Goal: Task Accomplishment & Management: Manage account settings

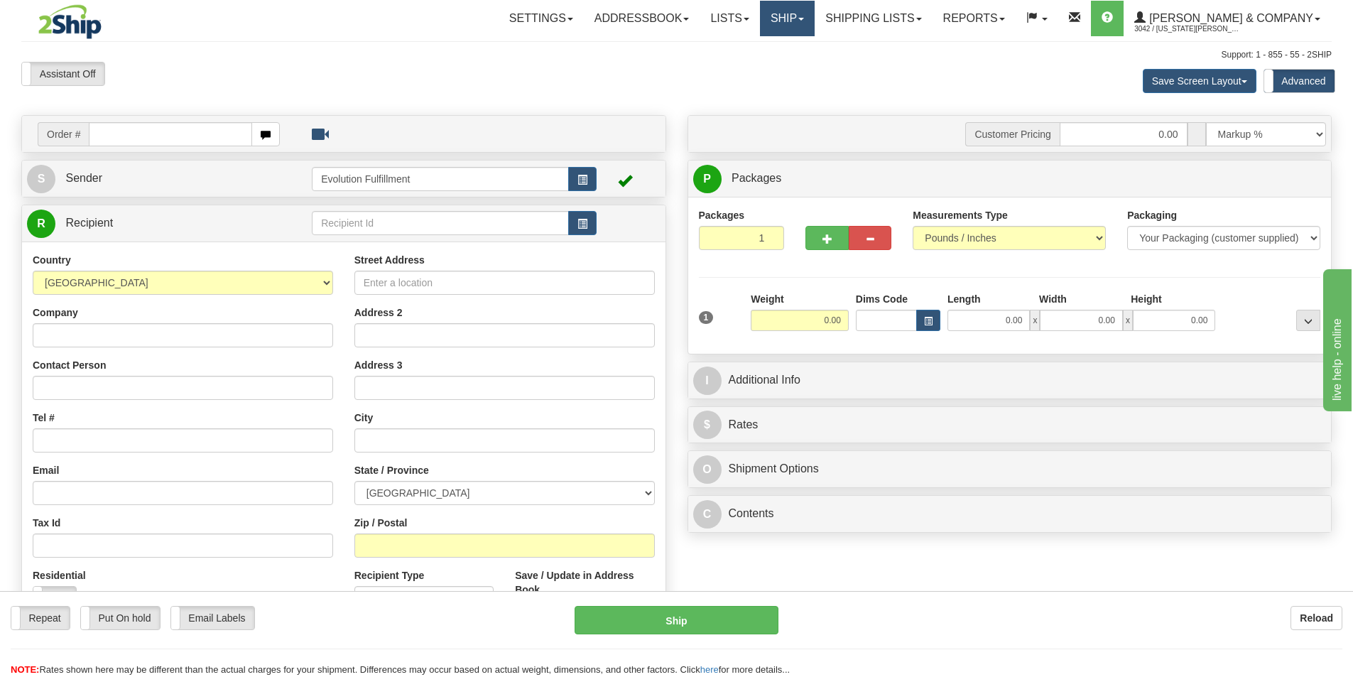
click at [815, 23] on link "Ship" at bounding box center [787, 19] width 55 height 36
click at [814, 62] on link "OnHold / Order Queue" at bounding box center [749, 68] width 129 height 18
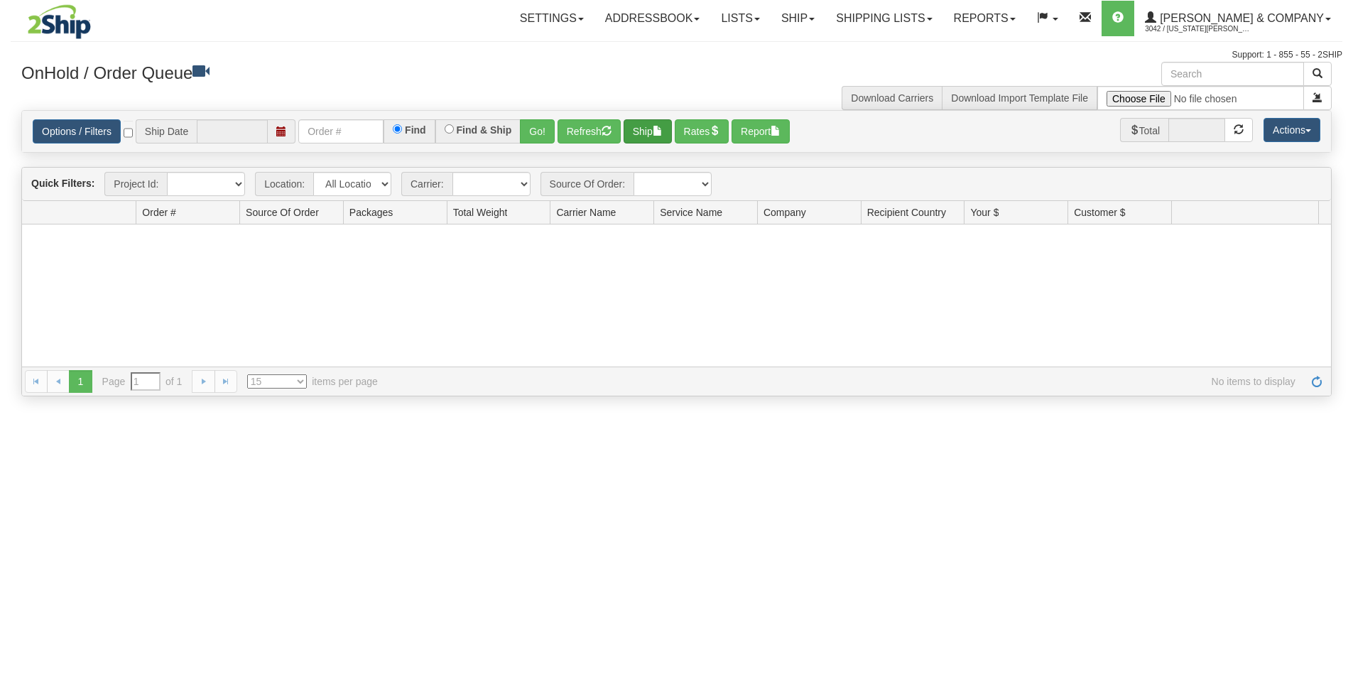
type input "[DATE]"
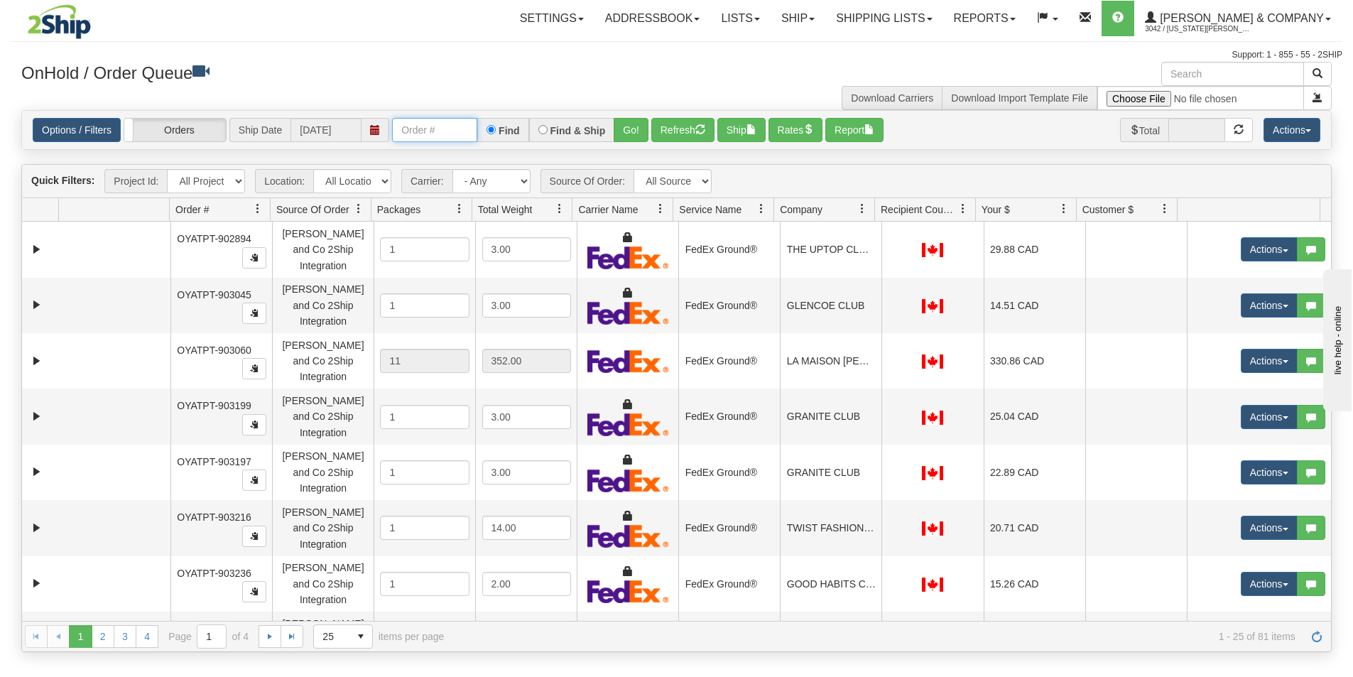
click at [419, 132] on input "text" at bounding box center [434, 130] width 85 height 24
click at [628, 135] on button "Go!" at bounding box center [631, 130] width 35 height 24
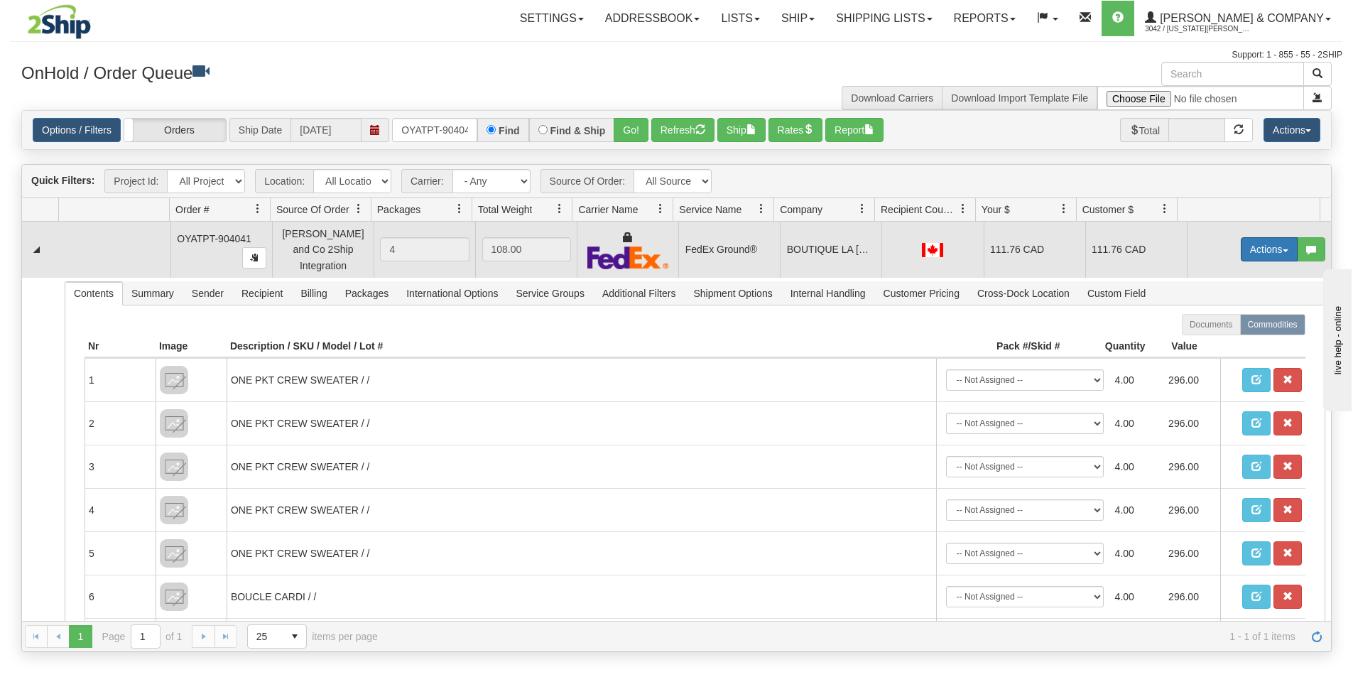
click at [1256, 248] on button "Actions" at bounding box center [1269, 249] width 57 height 24
click at [1202, 328] on span "Ship" at bounding box center [1212, 331] width 30 height 11
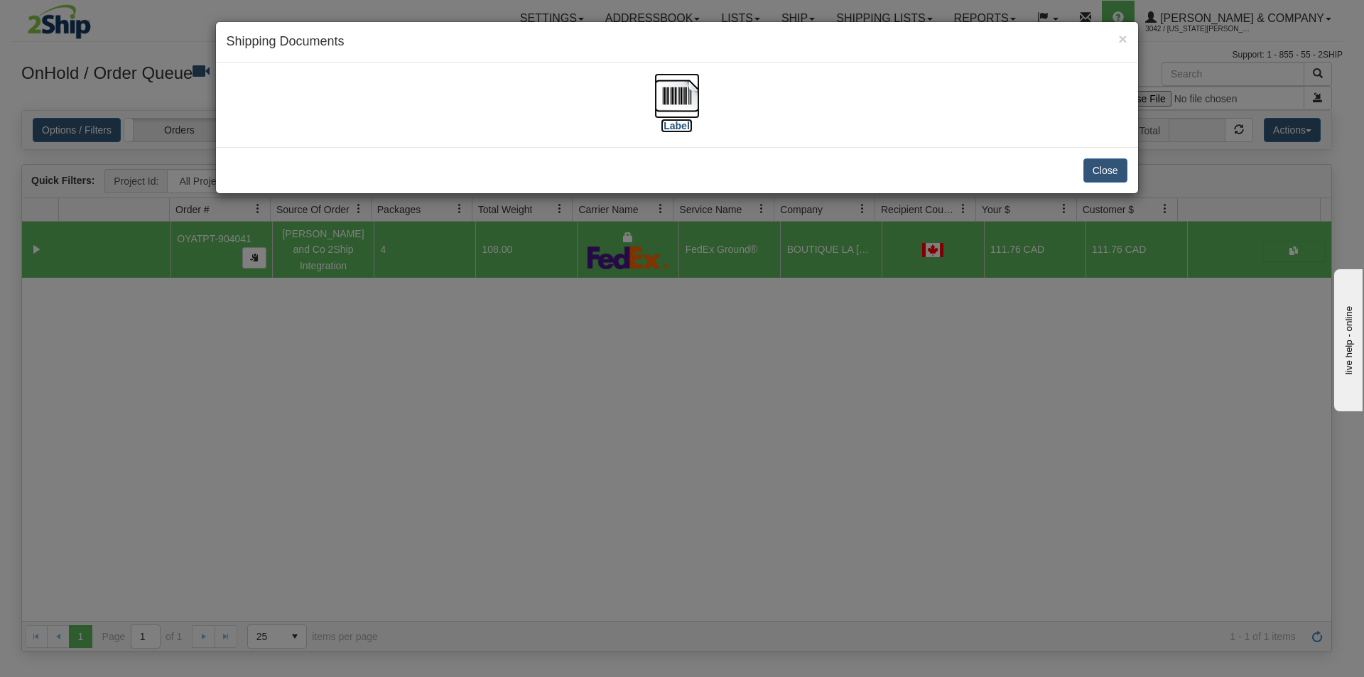
click at [673, 89] on img at bounding box center [676, 95] width 45 height 45
drag, startPoint x: 773, startPoint y: 445, endPoint x: 775, endPoint y: 438, distance: 7.2
click at [775, 441] on div "× Shipping Documents [Label] Close" at bounding box center [682, 338] width 1364 height 677
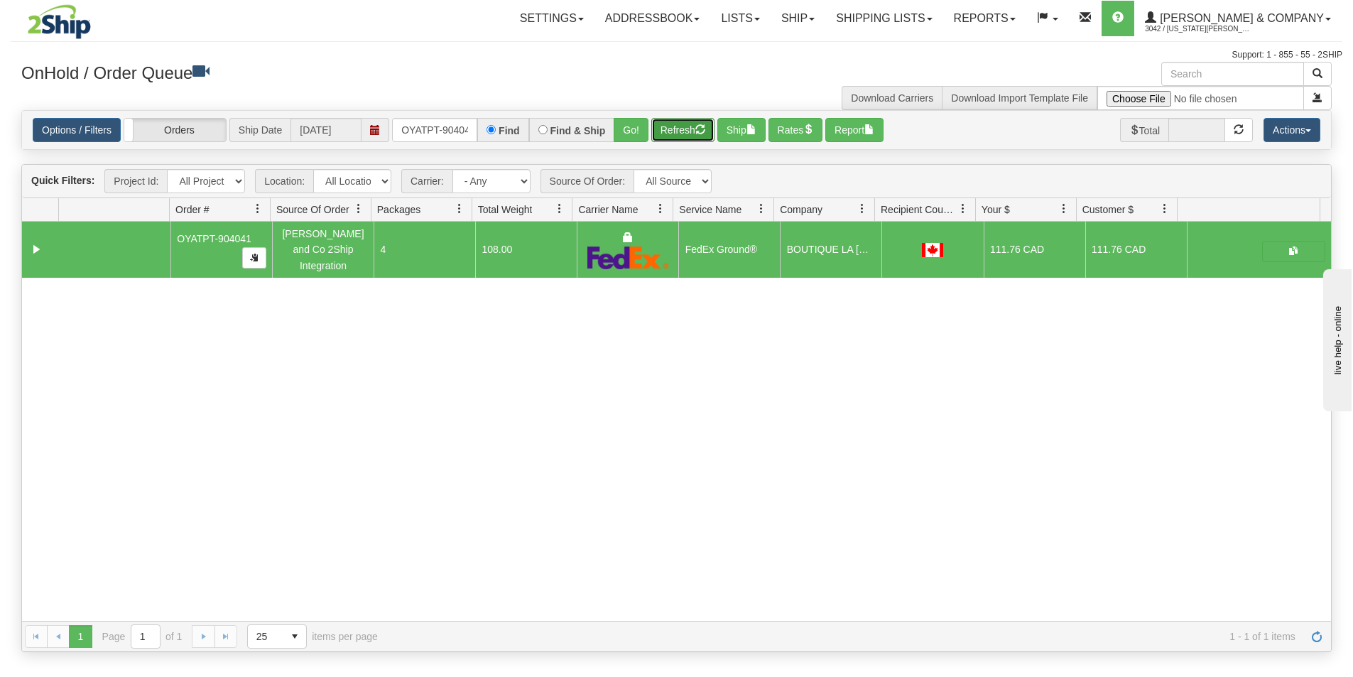
click at [691, 141] on button "Refresh" at bounding box center [682, 130] width 63 height 24
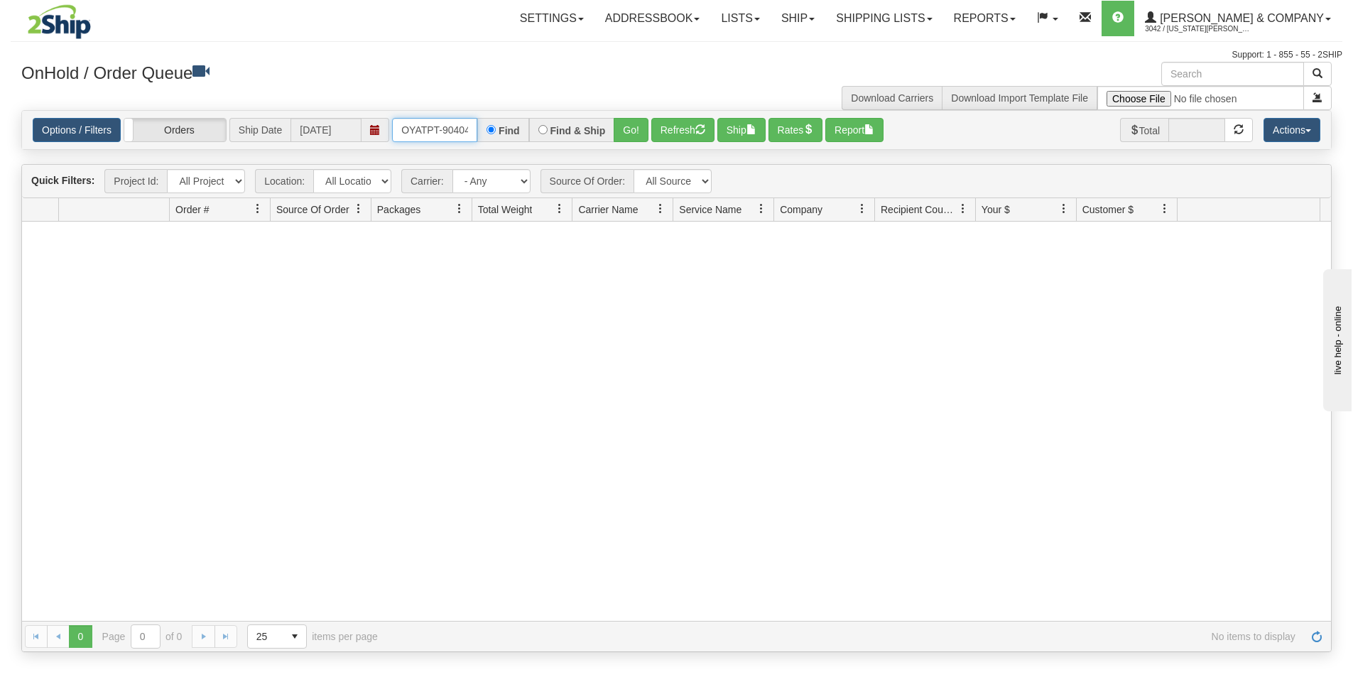
scroll to position [0, 8]
drag, startPoint x: 399, startPoint y: 128, endPoint x: 525, endPoint y: 141, distance: 126.4
click at [525, 141] on div "OYATPT-904041 Find Find & Ship Go!" at bounding box center [520, 130] width 256 height 24
click at [621, 129] on button "Go!" at bounding box center [631, 130] width 35 height 24
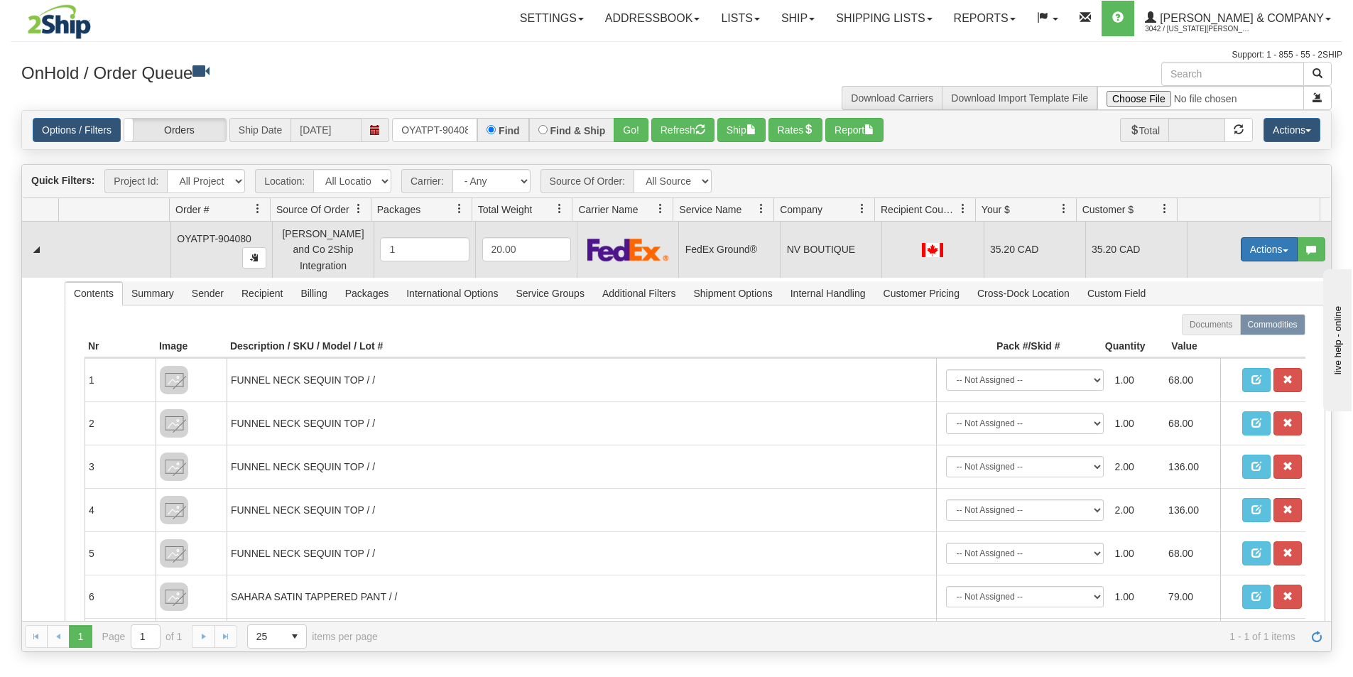
click at [1241, 249] on button "Actions" at bounding box center [1269, 249] width 57 height 24
click at [1212, 327] on span "Ship" at bounding box center [1212, 331] width 30 height 11
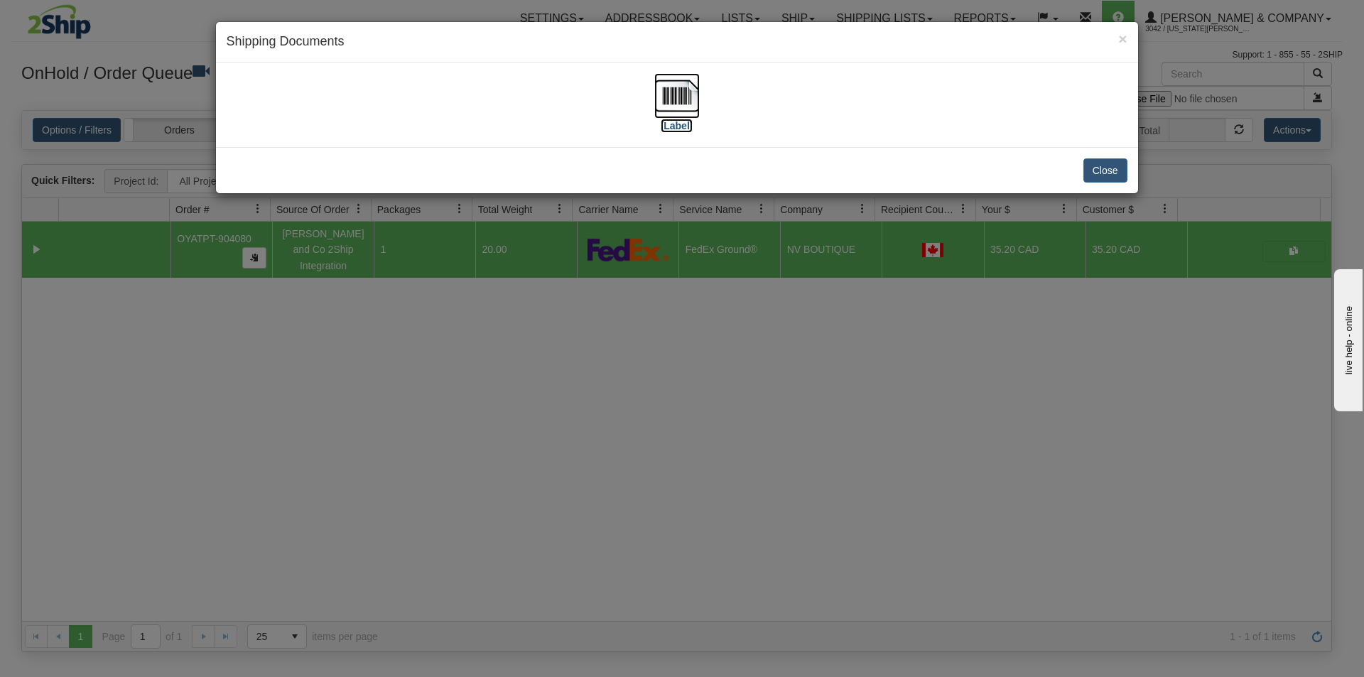
click at [677, 107] on img at bounding box center [676, 95] width 45 height 45
click at [609, 420] on div "× Shipping Documents [Label] Close" at bounding box center [682, 338] width 1364 height 677
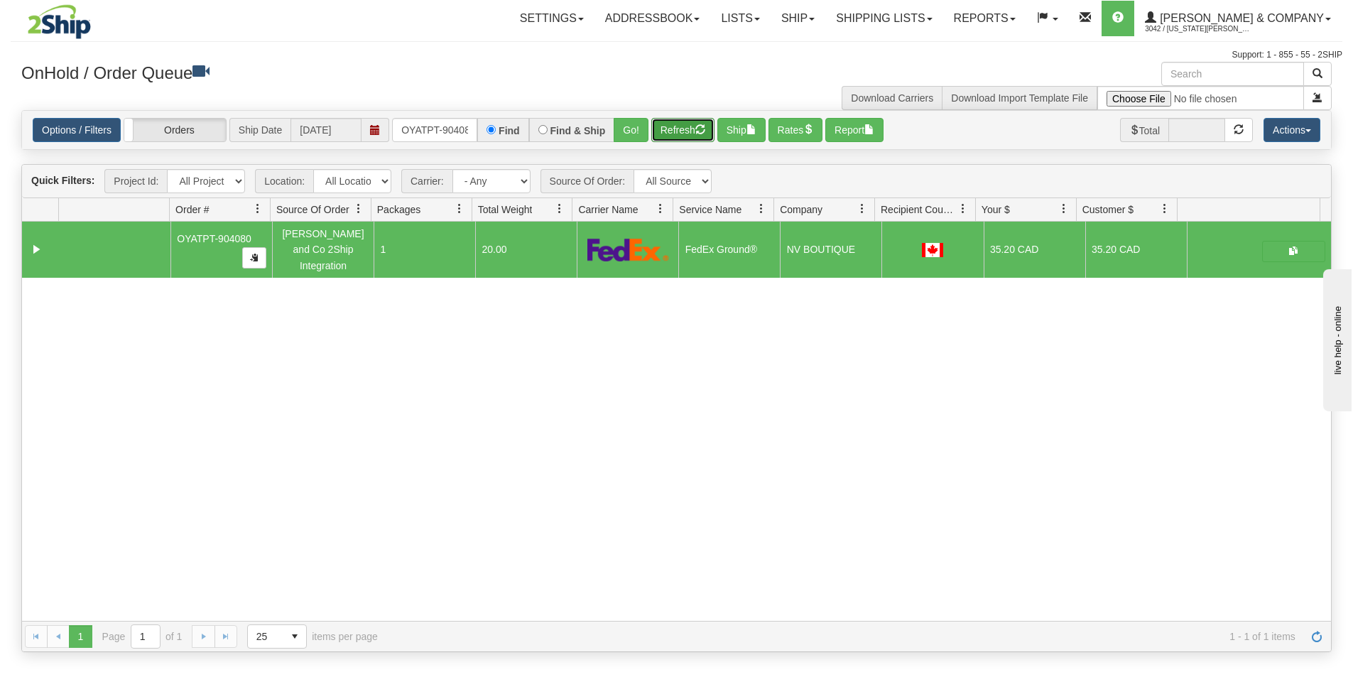
click at [695, 129] on button "Refresh" at bounding box center [682, 130] width 63 height 24
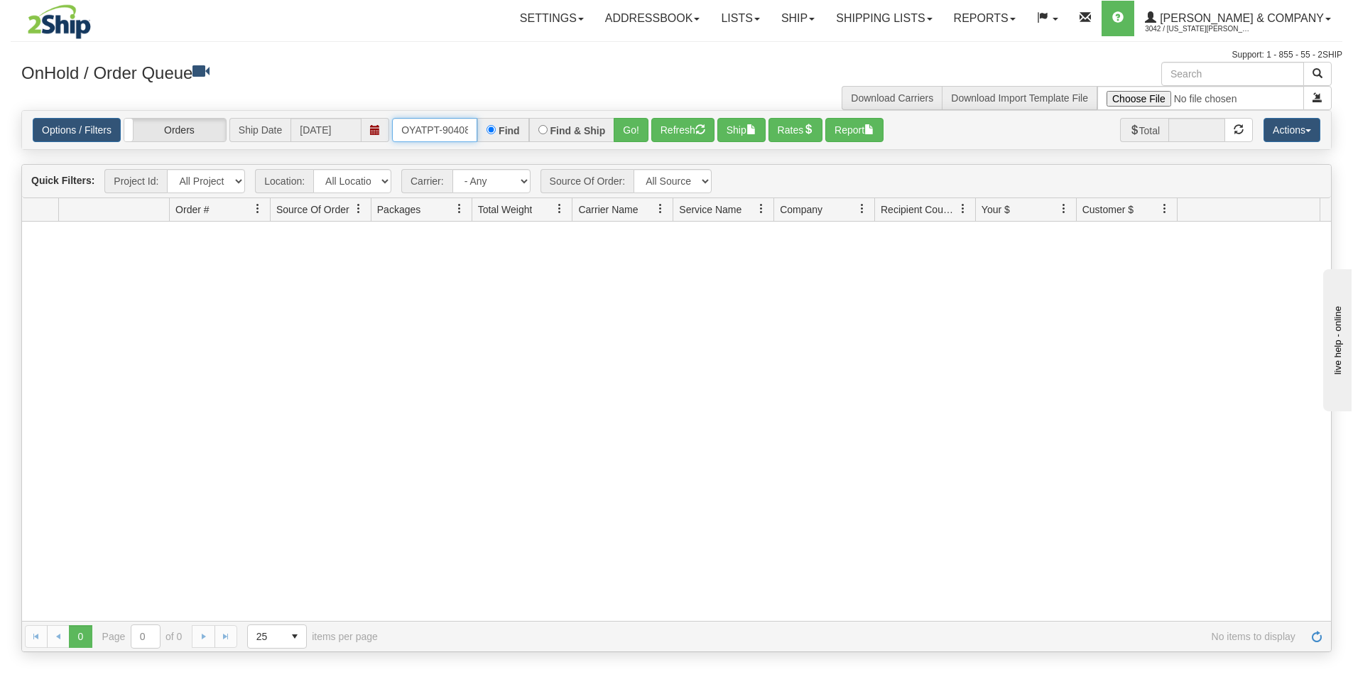
scroll to position [0, 8]
drag, startPoint x: 396, startPoint y: 131, endPoint x: 526, endPoint y: 150, distance: 132.1
click at [526, 150] on div "Options / Filters Group Shipments Orders Ship Date [DATE] OYATPT-904080 Find Fi…" at bounding box center [676, 130] width 1310 height 40
click at [637, 130] on button "Go!" at bounding box center [631, 130] width 35 height 24
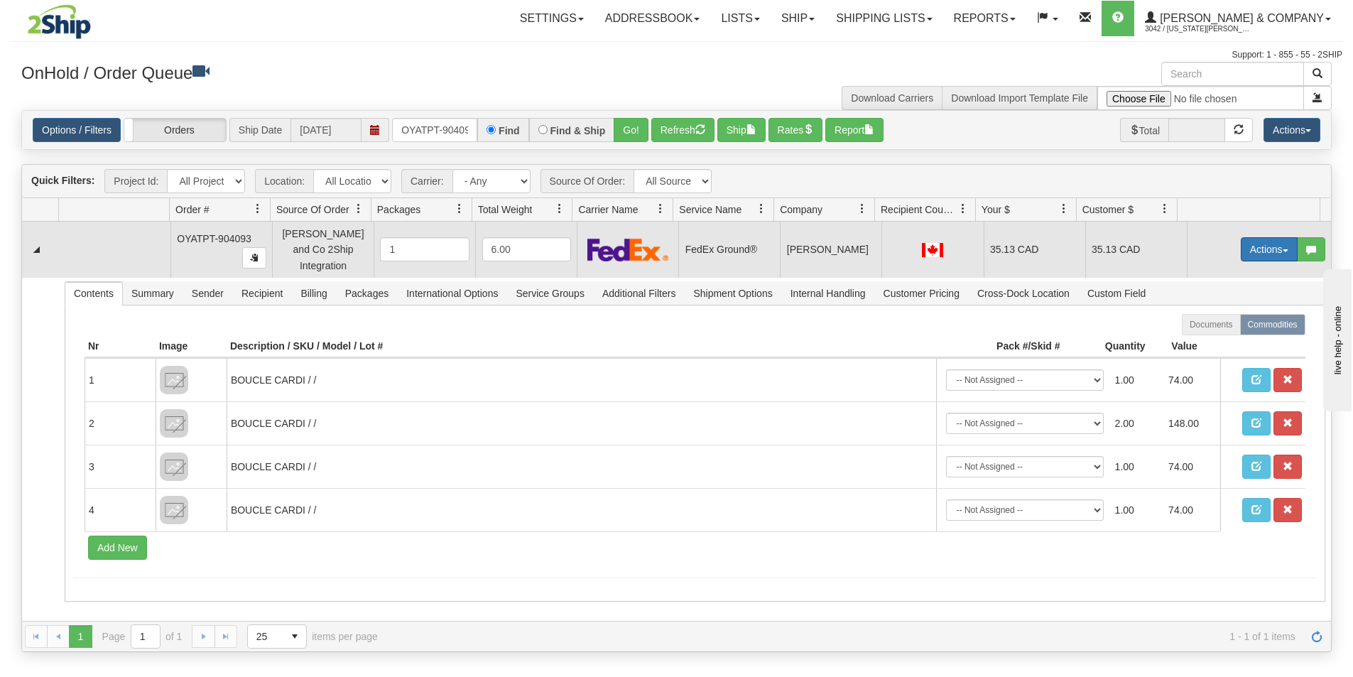
click at [1262, 244] on button "Actions" at bounding box center [1269, 249] width 57 height 24
click at [1219, 328] on link "Ship" at bounding box center [1240, 331] width 114 height 18
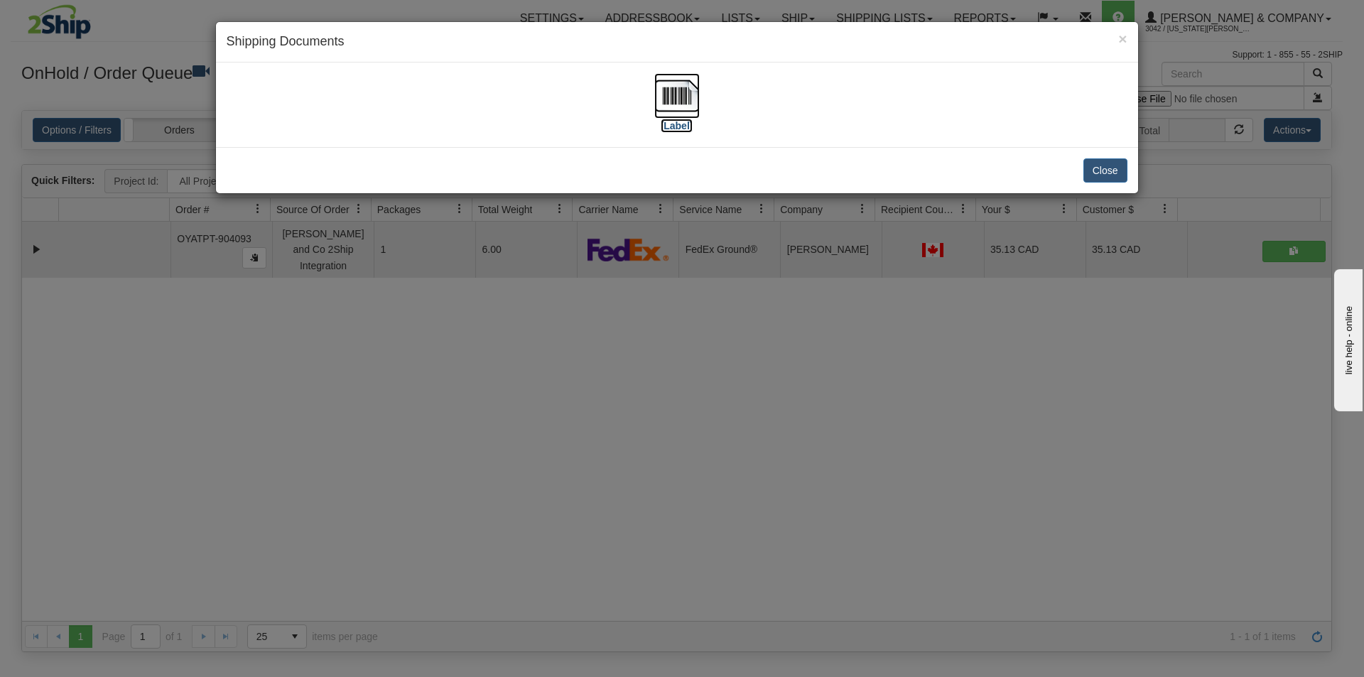
click at [687, 96] on img at bounding box center [676, 95] width 45 height 45
click at [844, 457] on div "× Shipping Documents [Label] Close" at bounding box center [682, 338] width 1364 height 677
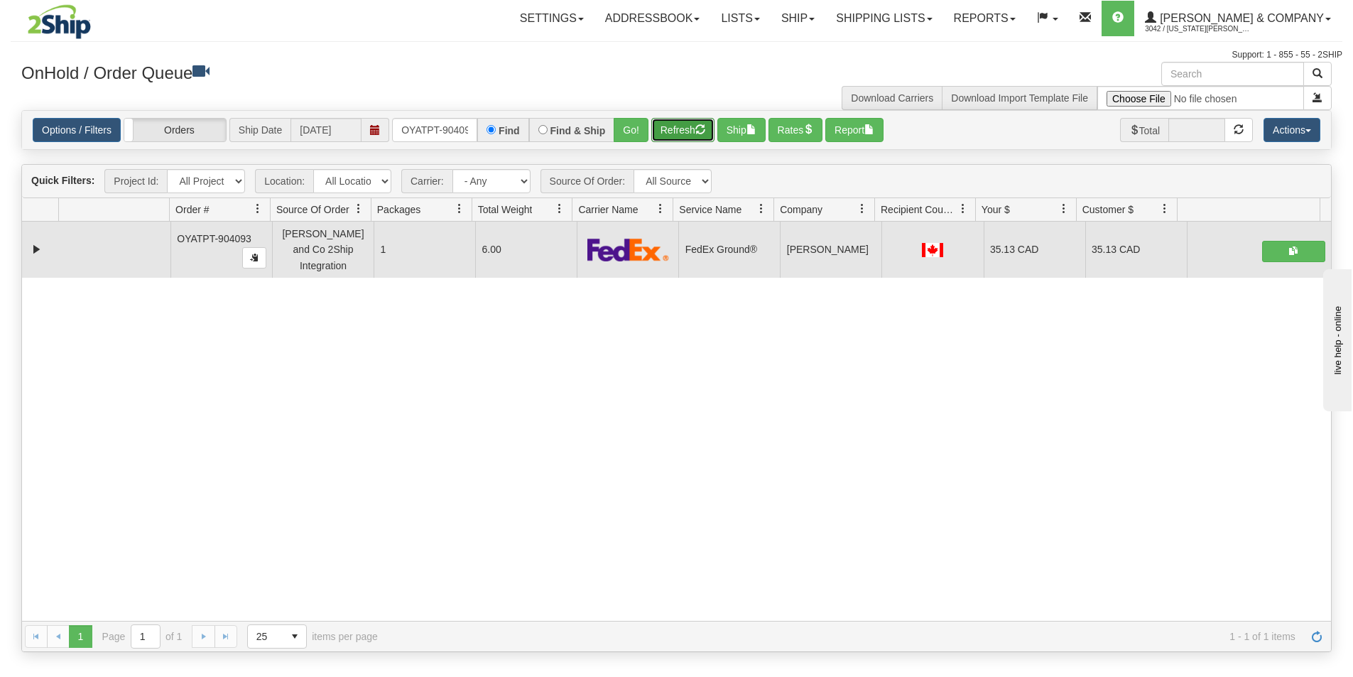
click at [692, 132] on button "Refresh" at bounding box center [682, 130] width 63 height 24
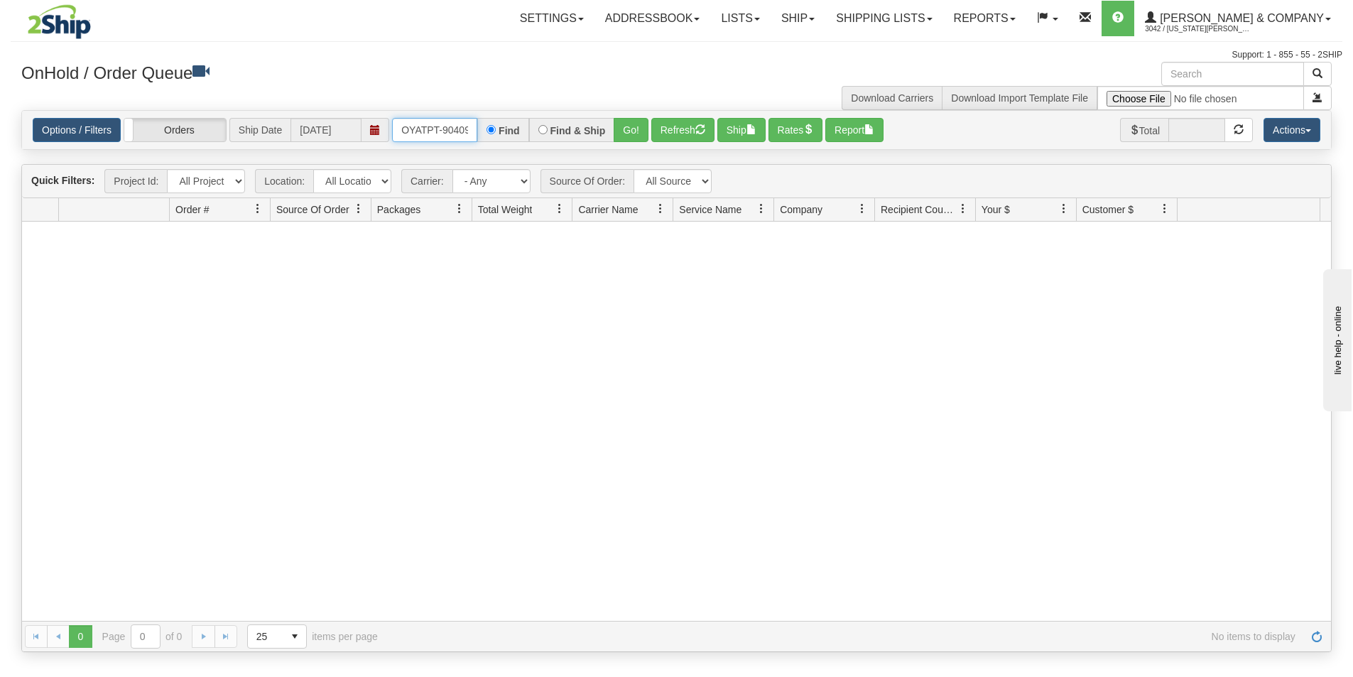
scroll to position [0, 8]
drag, startPoint x: 396, startPoint y: 128, endPoint x: 518, endPoint y: 133, distance: 121.5
click at [518, 133] on div "OYATPT-904093 Find Find & Ship Go!" at bounding box center [520, 130] width 256 height 24
type input "OYATPT-904091"
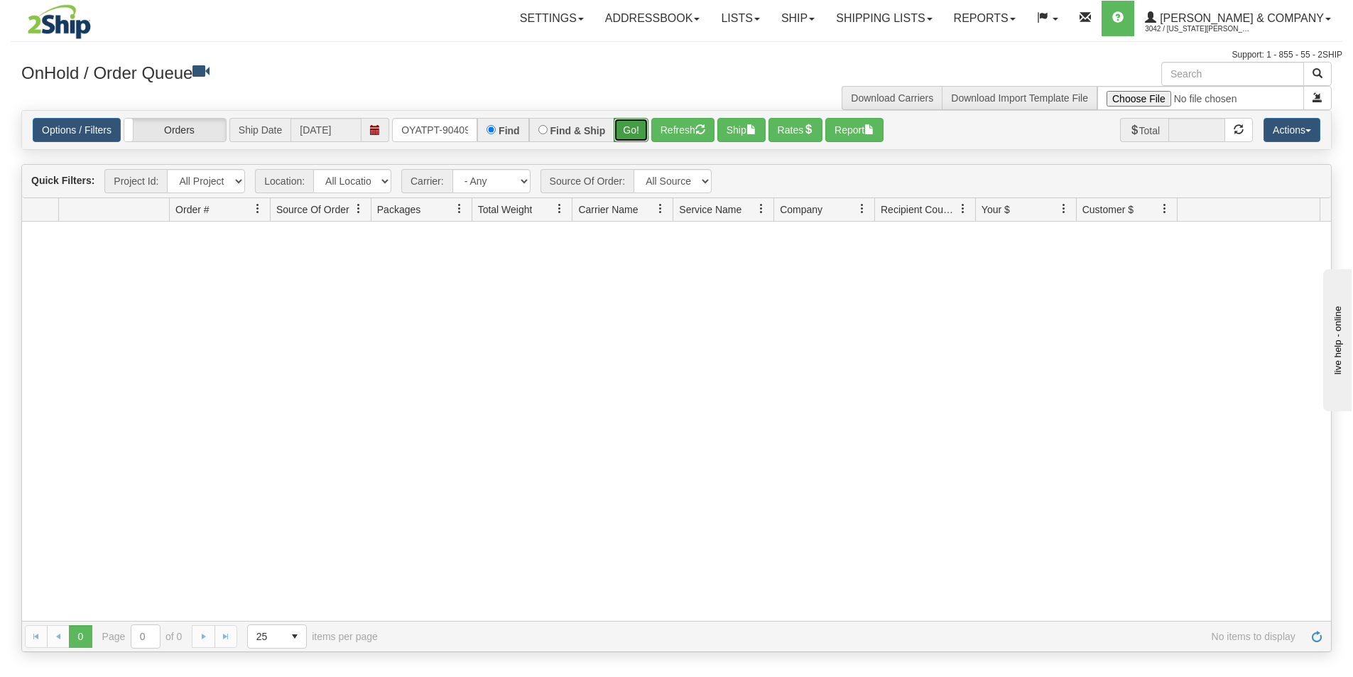
click at [631, 126] on button "Go!" at bounding box center [631, 130] width 35 height 24
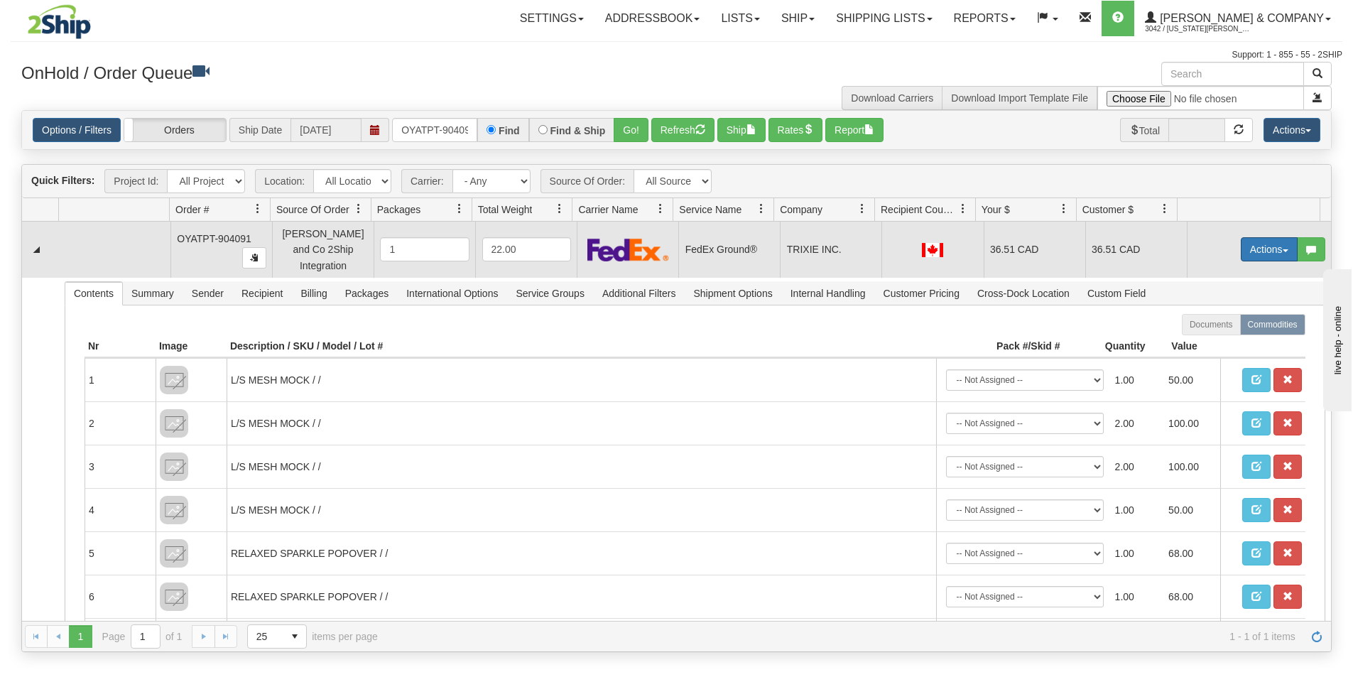
click at [1245, 248] on button "Actions" at bounding box center [1269, 249] width 57 height 24
click at [1204, 326] on span "Ship" at bounding box center [1212, 331] width 30 height 11
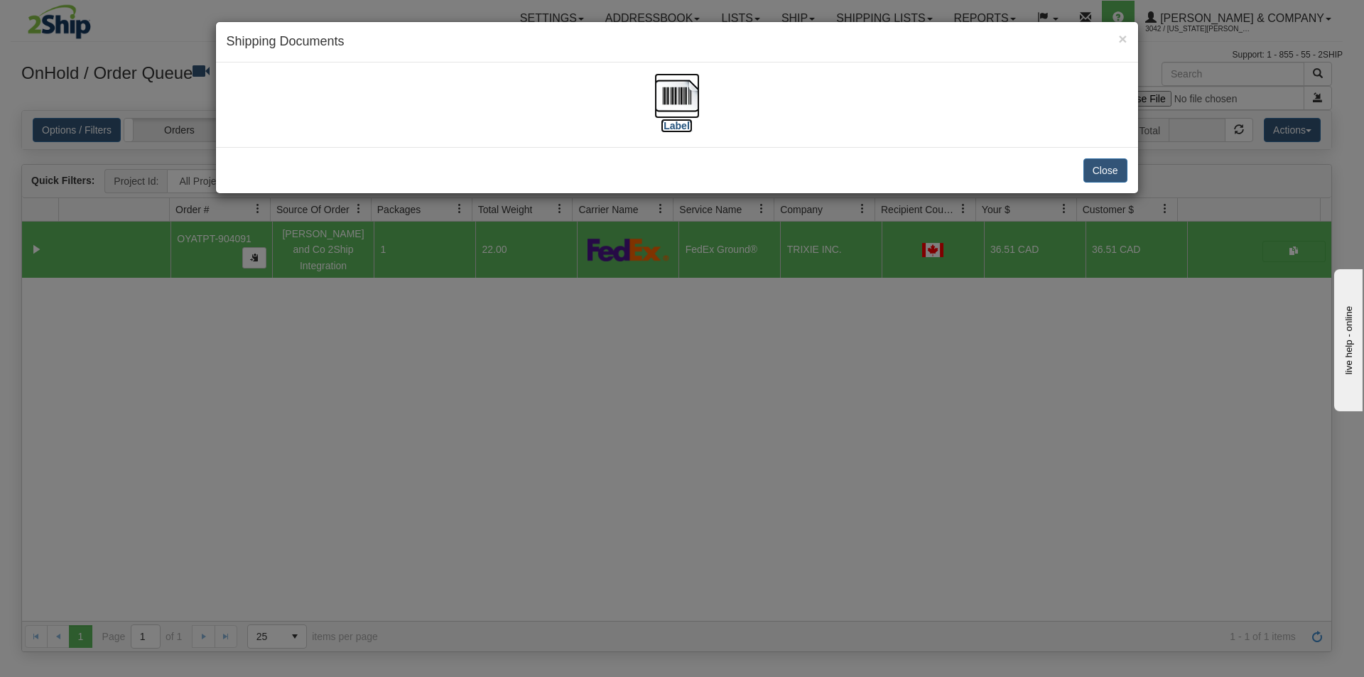
click at [673, 107] on img at bounding box center [676, 95] width 45 height 45
click at [772, 469] on div "× Shipping Documents [Label] Close" at bounding box center [682, 338] width 1364 height 677
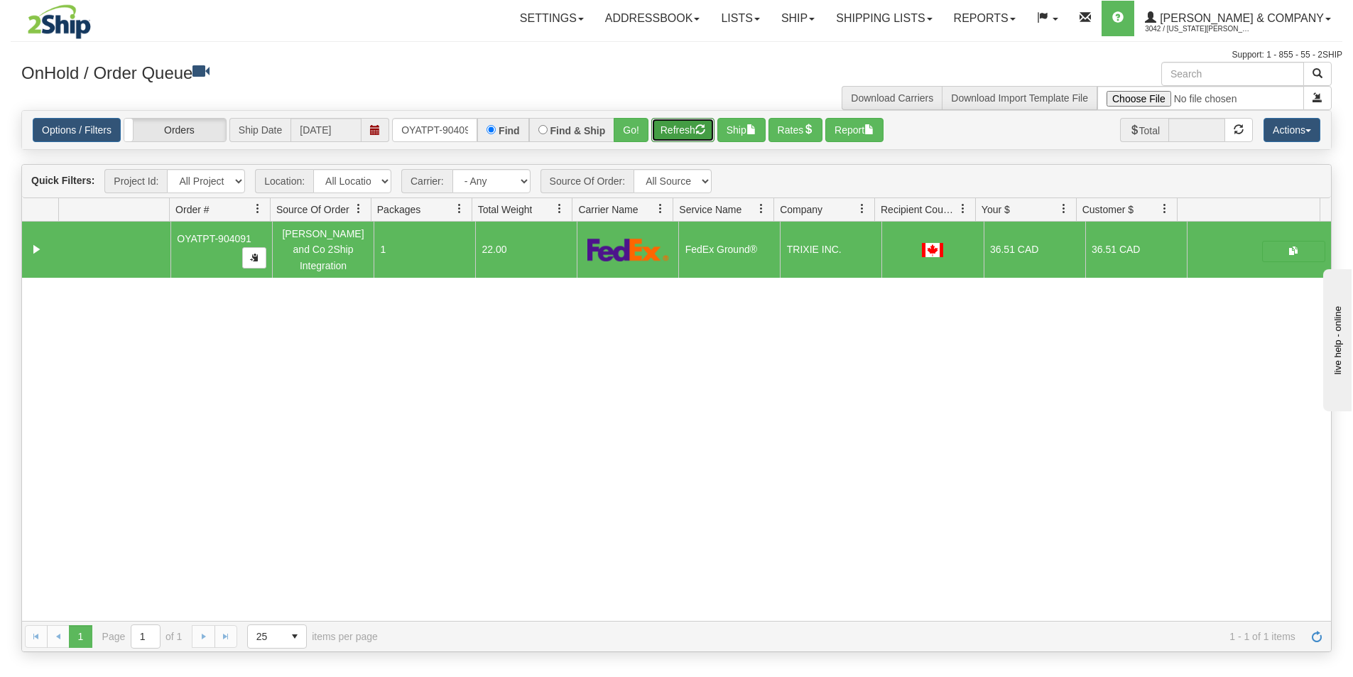
click at [673, 124] on button "Refresh" at bounding box center [682, 130] width 63 height 24
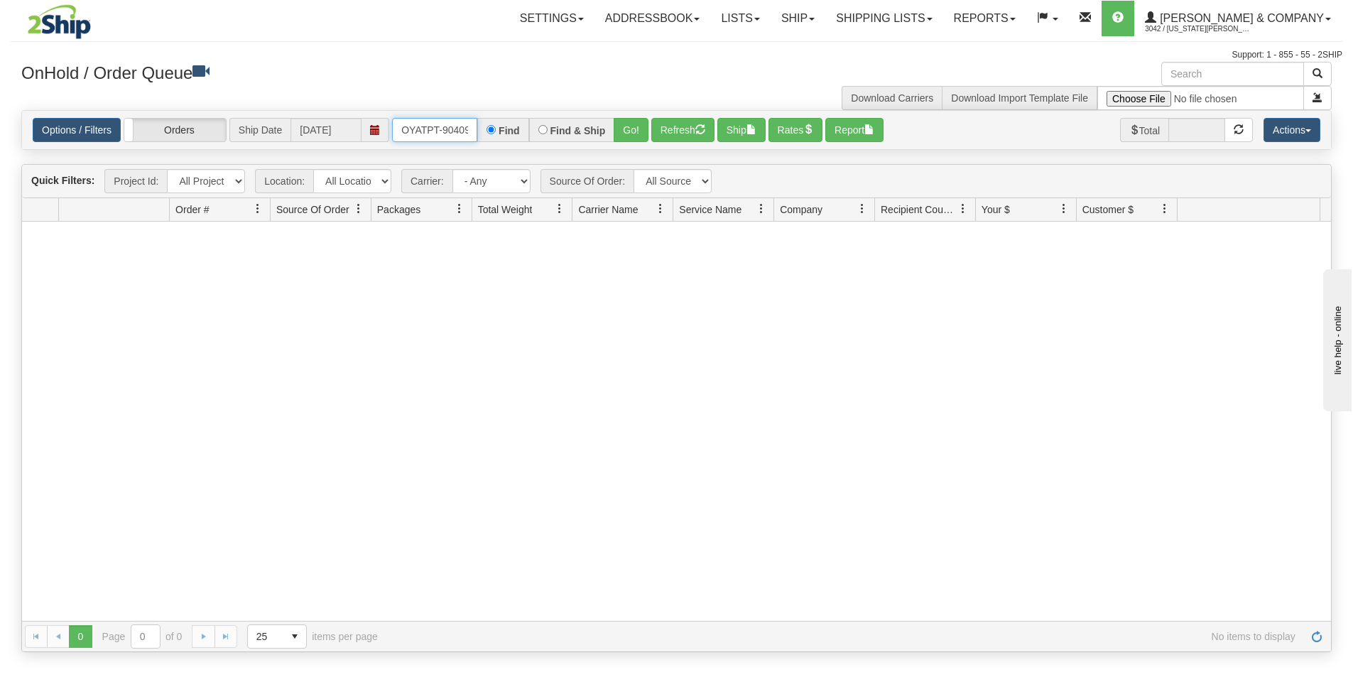
scroll to position [0, 8]
drag, startPoint x: 401, startPoint y: 126, endPoint x: 491, endPoint y: 142, distance: 91.0
click at [491, 142] on div "OYATPT-904091 Find Find & Ship Go!" at bounding box center [520, 130] width 256 height 24
click at [619, 122] on button "Go!" at bounding box center [631, 130] width 35 height 24
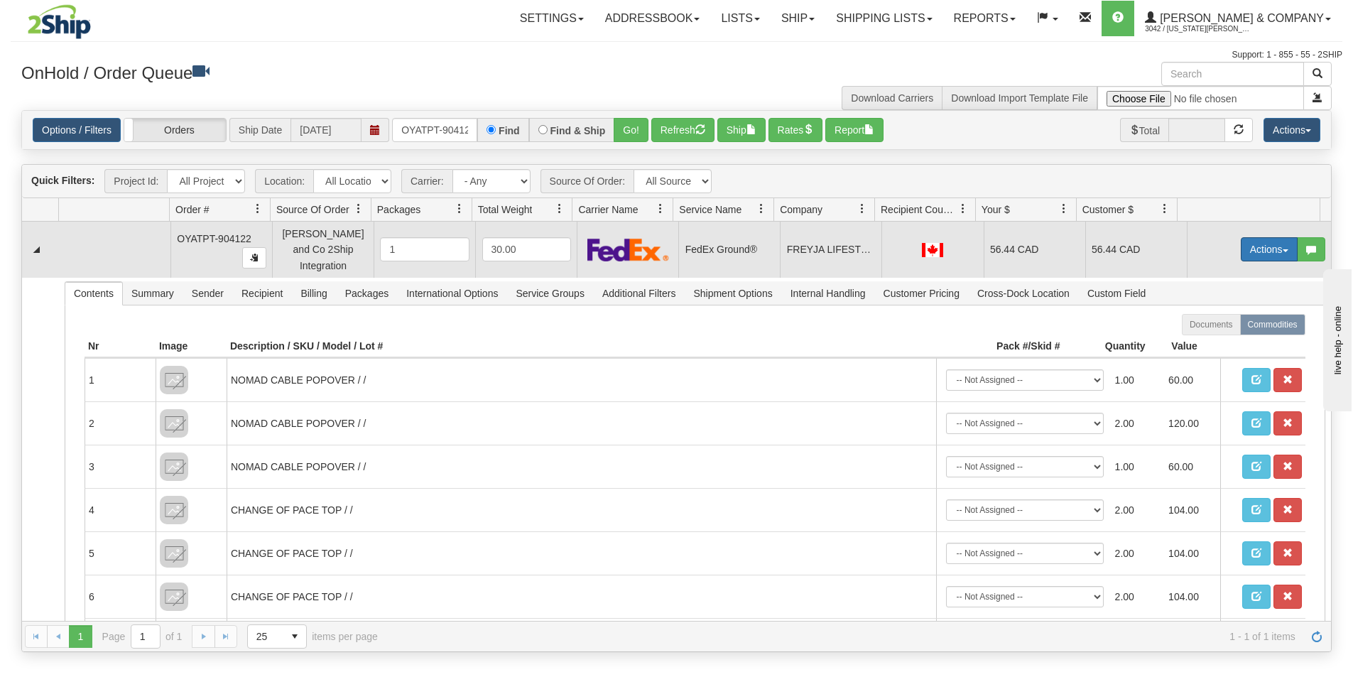
click at [1246, 242] on button "Actions" at bounding box center [1269, 249] width 57 height 24
click at [1214, 327] on link "Ship" at bounding box center [1240, 331] width 114 height 18
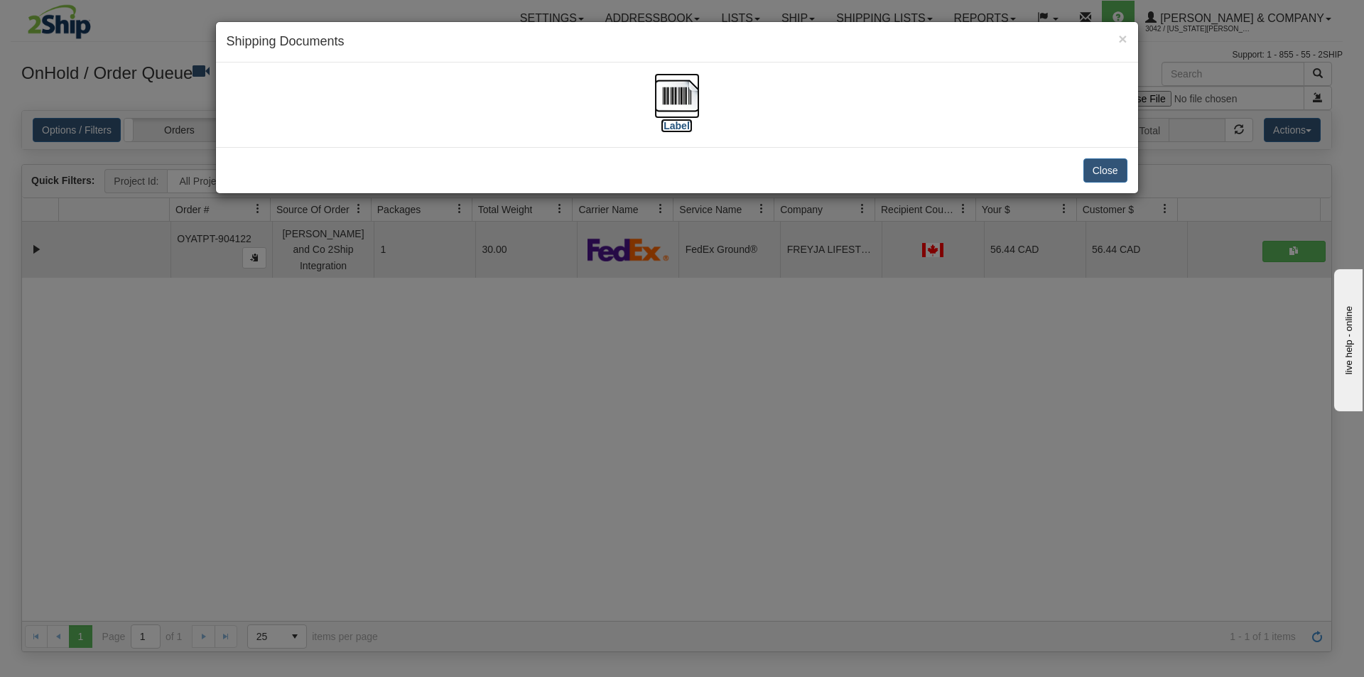
click at [685, 108] on img at bounding box center [676, 95] width 45 height 45
click at [454, 408] on div "× Shipping Documents [Label] Close" at bounding box center [682, 338] width 1364 height 677
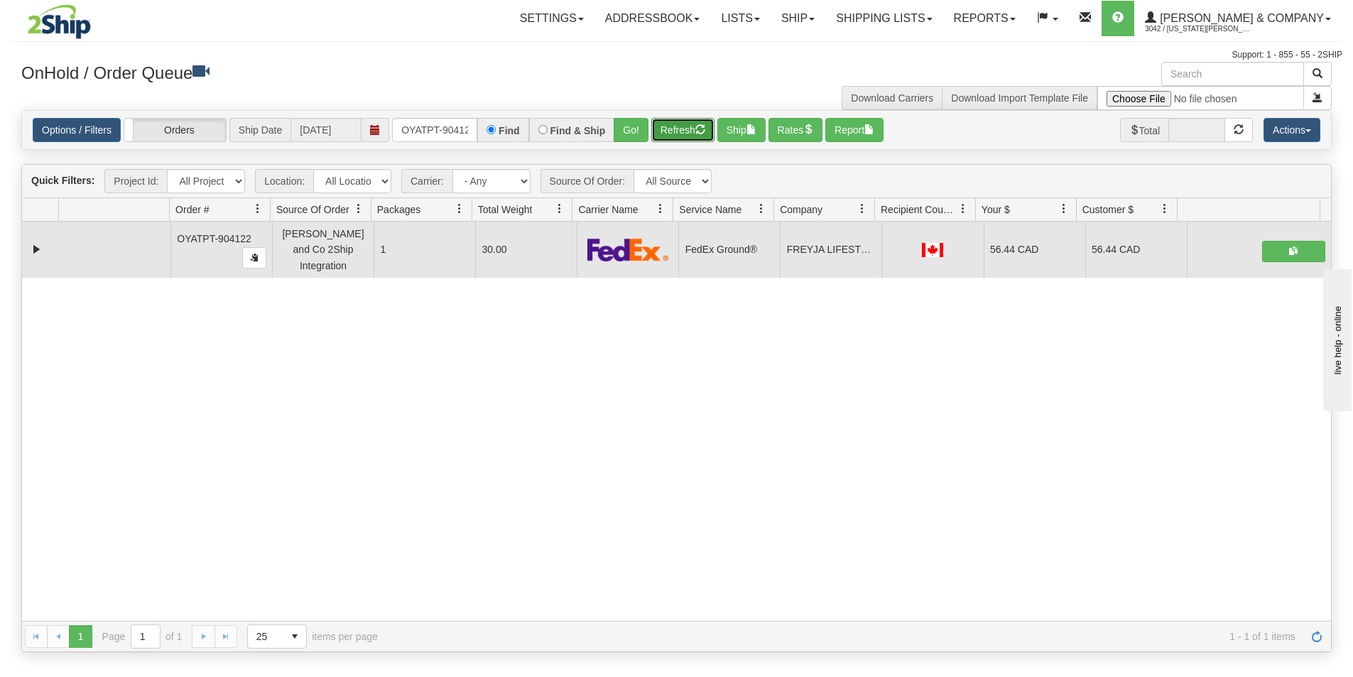
click at [679, 120] on button "Refresh" at bounding box center [682, 130] width 63 height 24
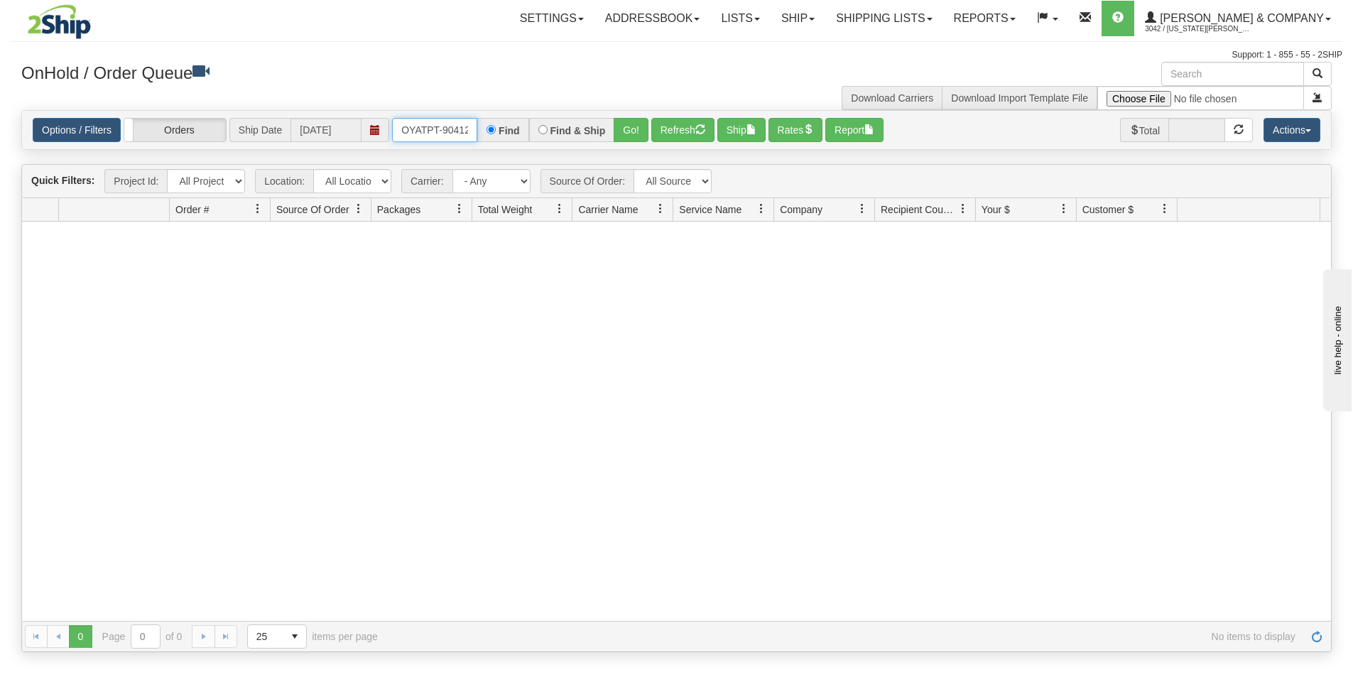
scroll to position [0, 8]
drag, startPoint x: 400, startPoint y: 129, endPoint x: 503, endPoint y: 152, distance: 105.5
click at [503, 152] on div "Is equal to Is not equal to Contains Does not contains CAD USD EUR ZAR [PERSON_…" at bounding box center [677, 381] width 1332 height 542
type input "OYATPT-904098"
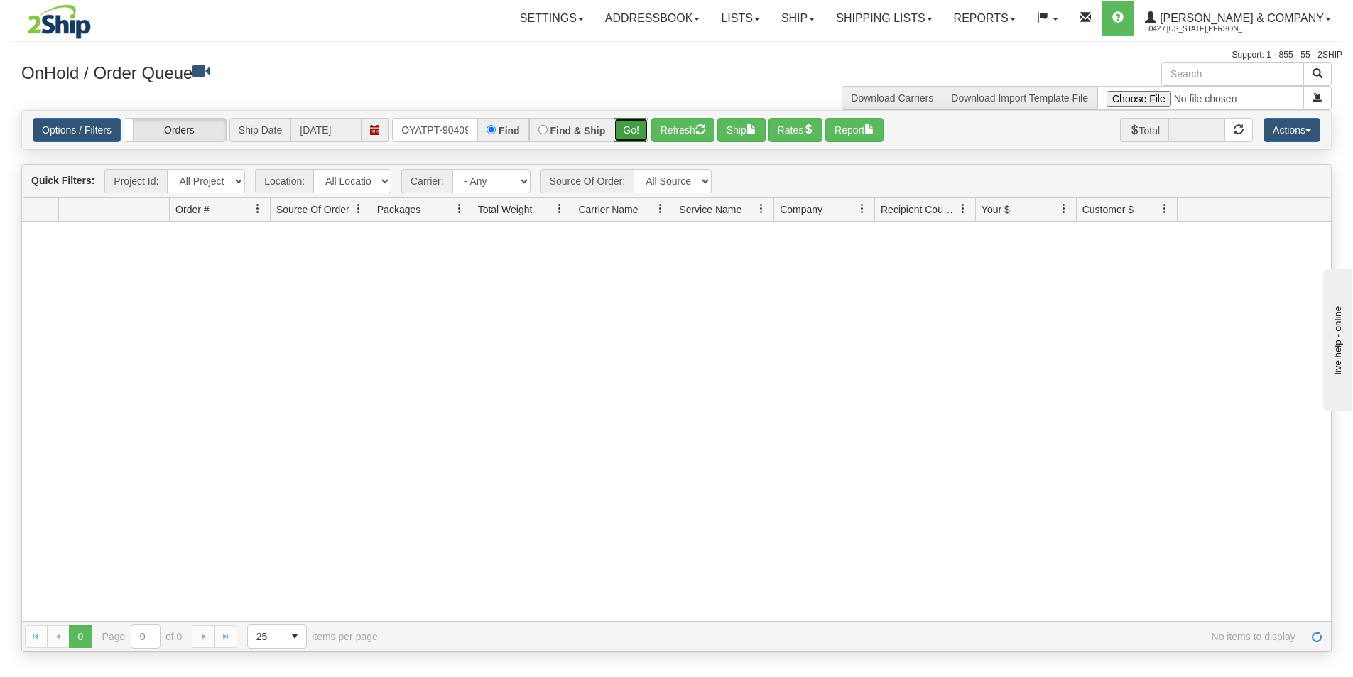
click at [628, 135] on button "Go!" at bounding box center [631, 130] width 35 height 24
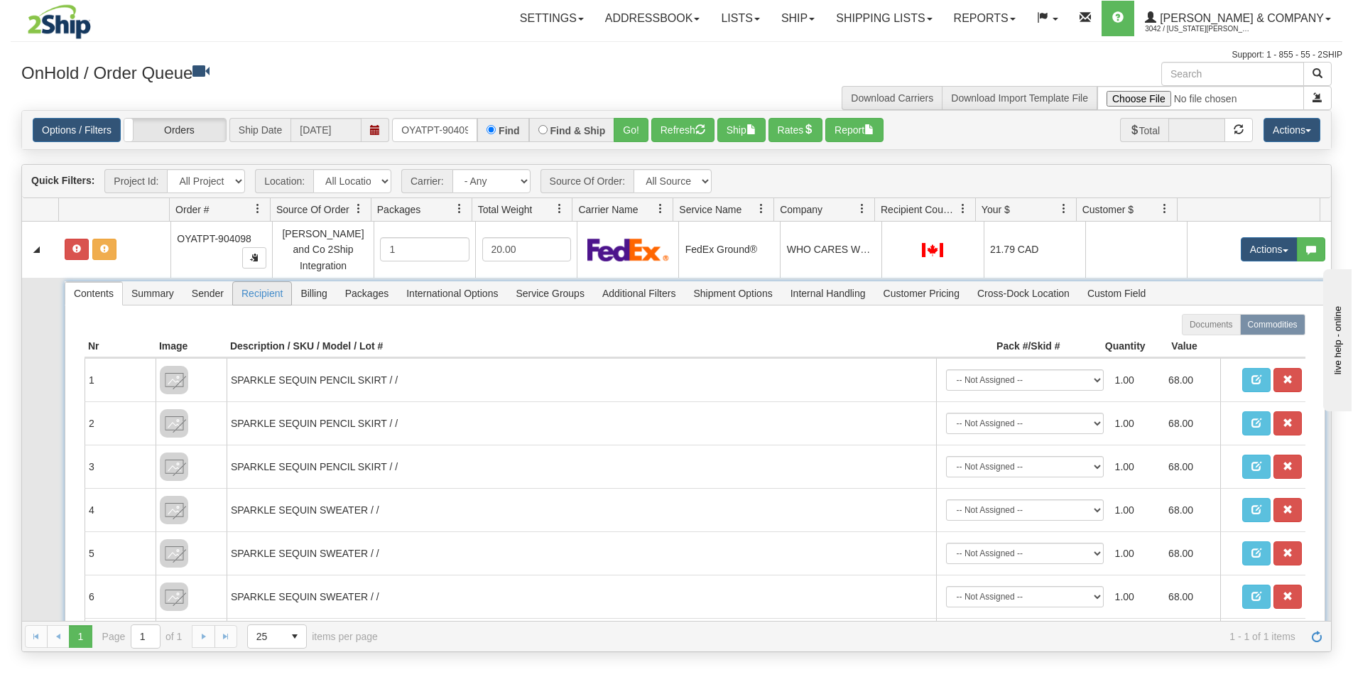
click at [251, 286] on span "Recipient" at bounding box center [262, 293] width 58 height 23
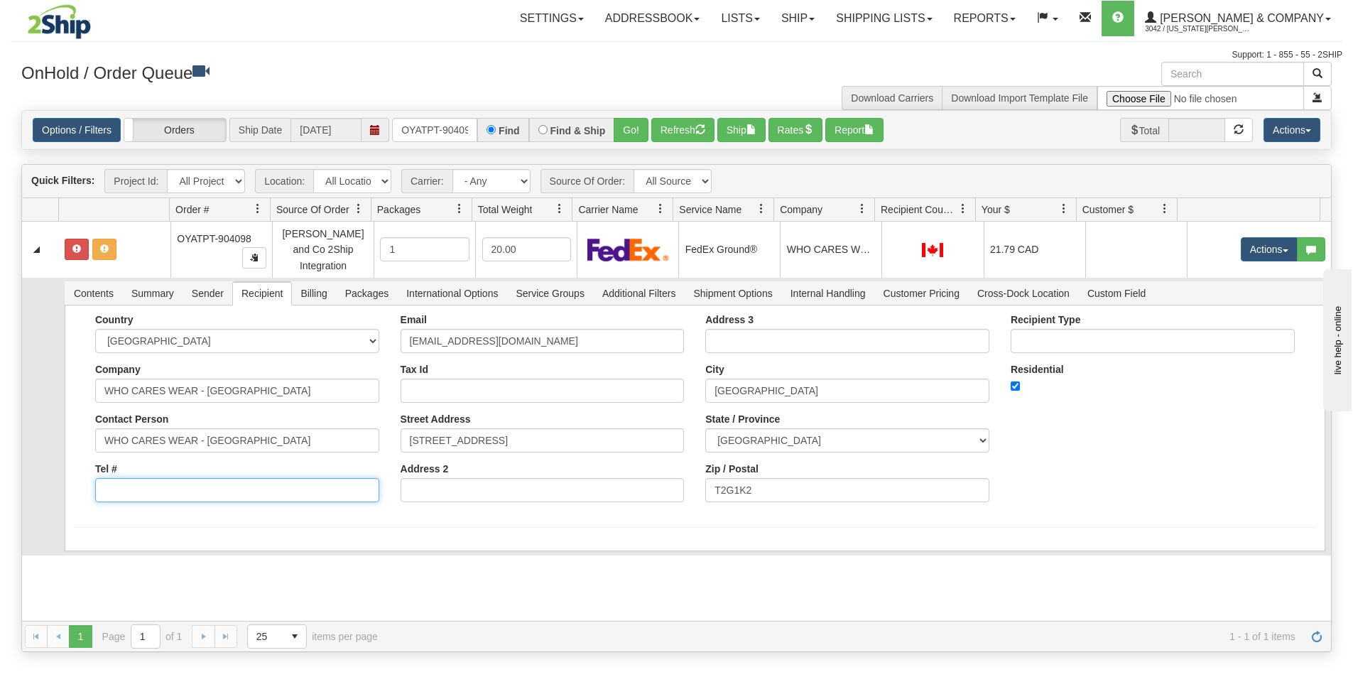
click at [216, 480] on input "Tel #" at bounding box center [237, 490] width 284 height 24
type input "0000000000"
click at [76, 444] on div "Country [GEOGRAPHIC_DATA] [GEOGRAPHIC_DATA] [GEOGRAPHIC_DATA] [GEOGRAPHIC_DATA]…" at bounding box center [695, 413] width 1242 height 199
click at [90, 542] on button "Save" at bounding box center [94, 554] width 41 height 24
click at [214, 283] on span "Sender" at bounding box center [207, 293] width 49 height 23
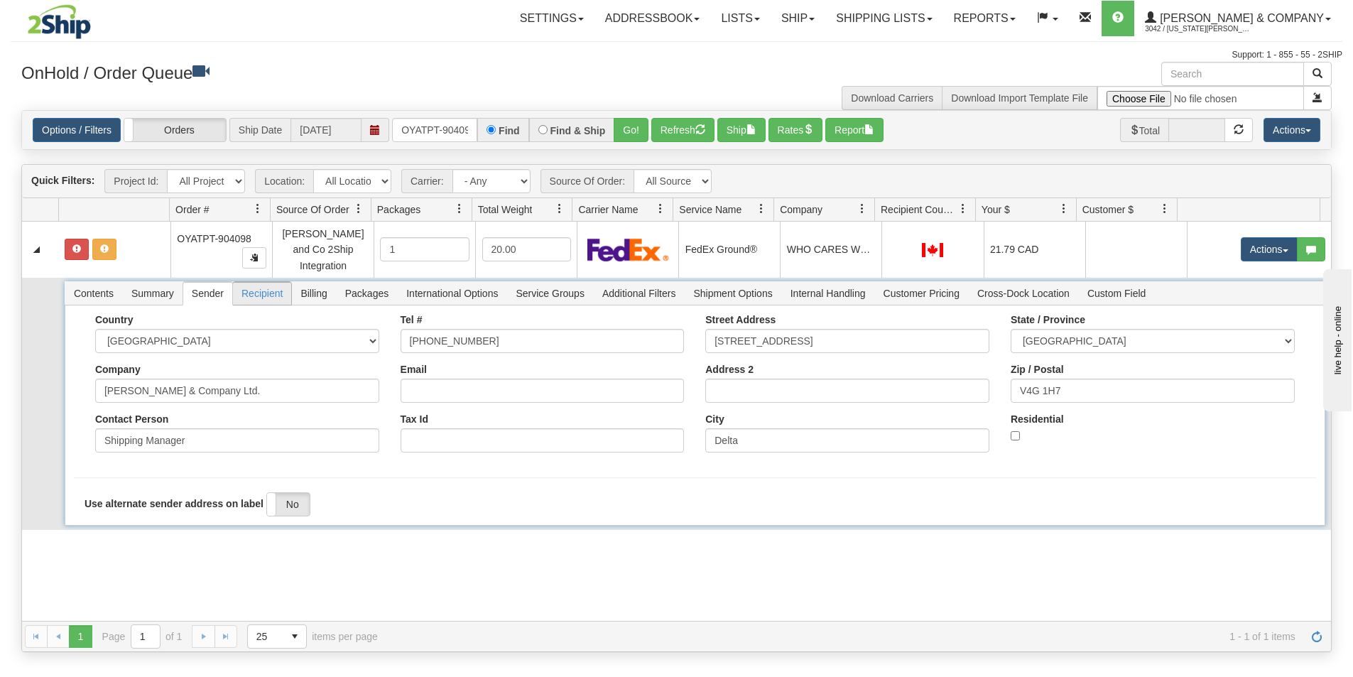
click at [270, 290] on span "Recipient" at bounding box center [262, 293] width 58 height 23
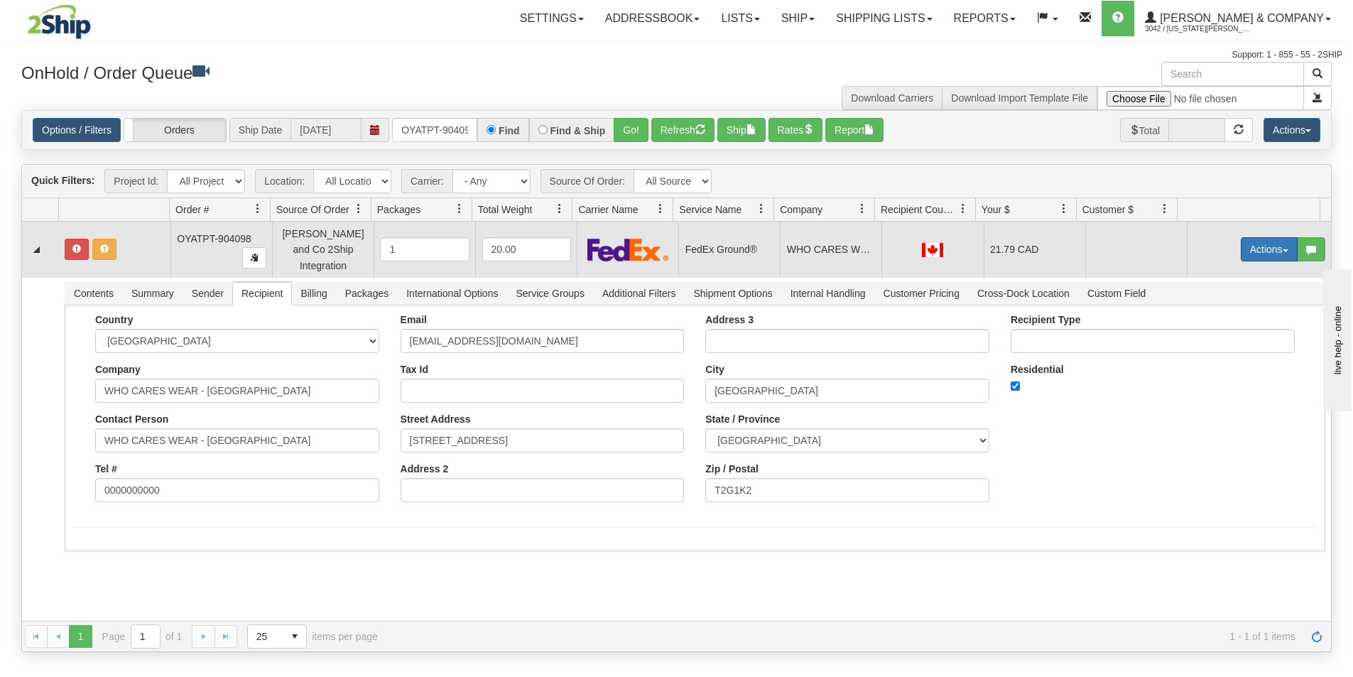
click at [1252, 246] on button "Actions" at bounding box center [1269, 249] width 57 height 24
click at [1227, 308] on span "Rate All Services" at bounding box center [1239, 313] width 85 height 11
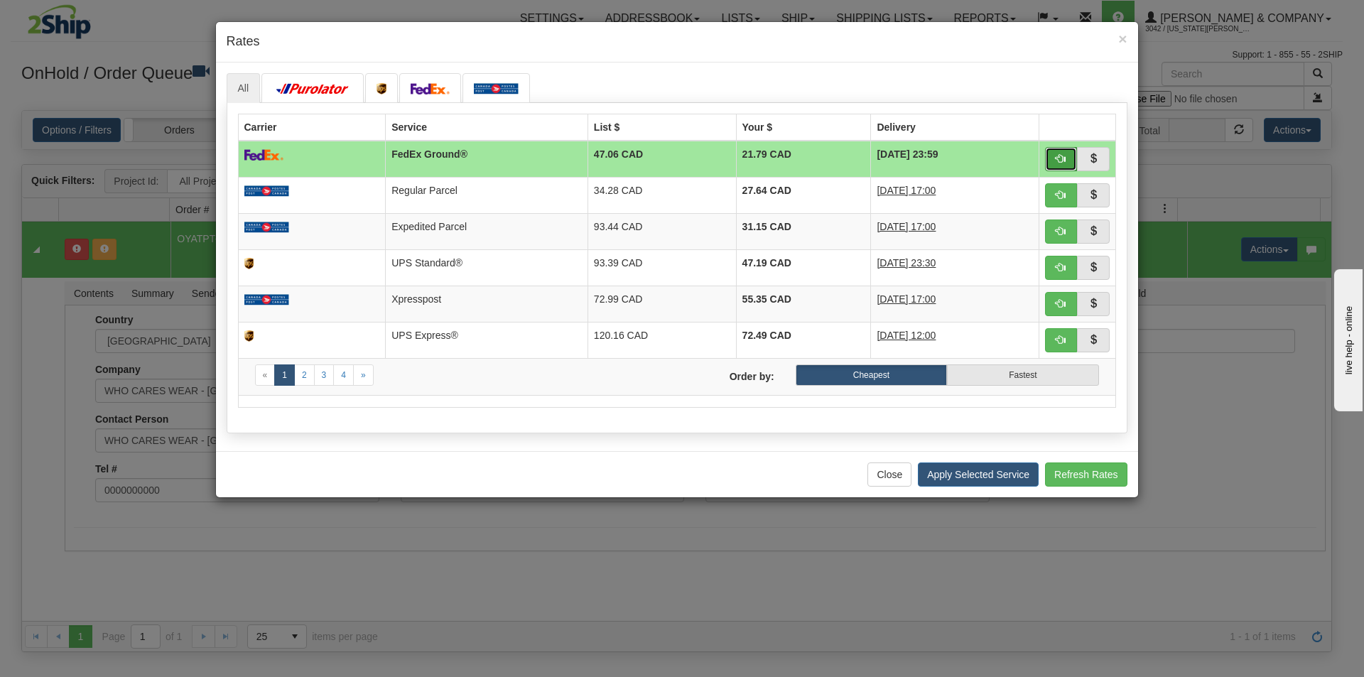
click at [1054, 163] on button "button" at bounding box center [1061, 159] width 33 height 24
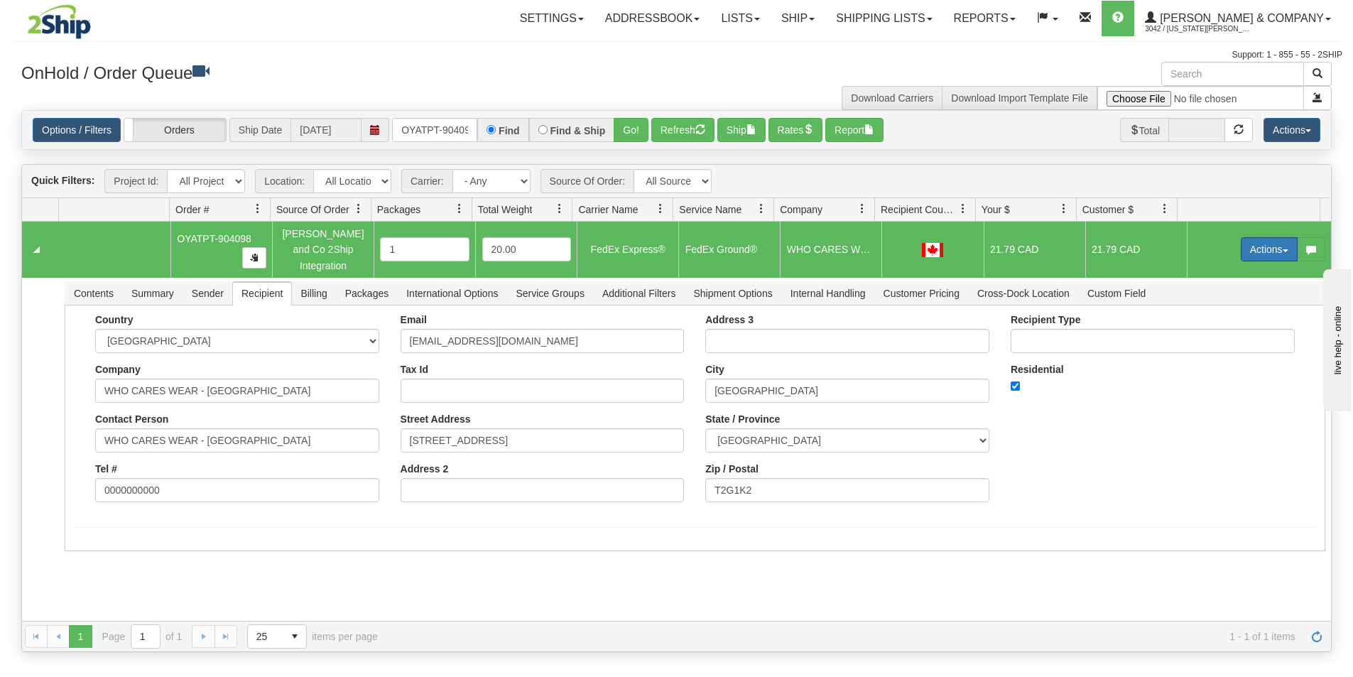
click at [1258, 243] on button "Actions" at bounding box center [1269, 249] width 57 height 24
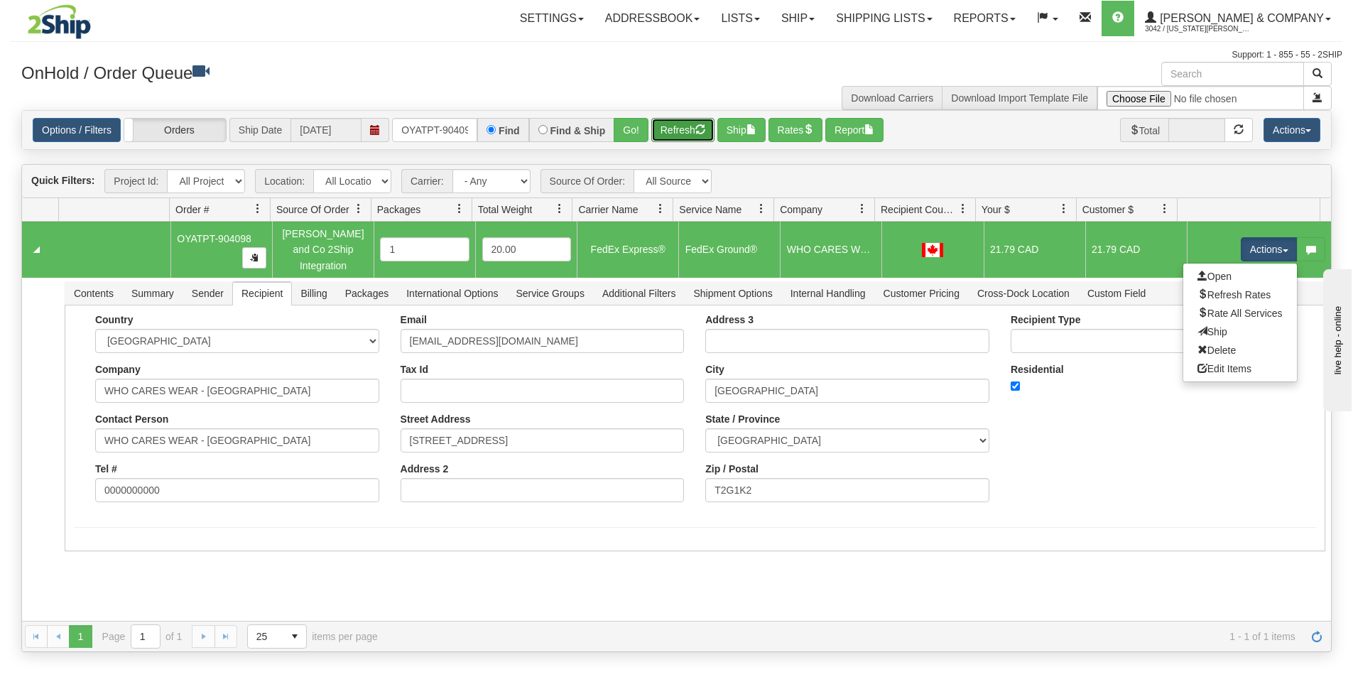
click at [664, 124] on button "Refresh" at bounding box center [682, 130] width 63 height 24
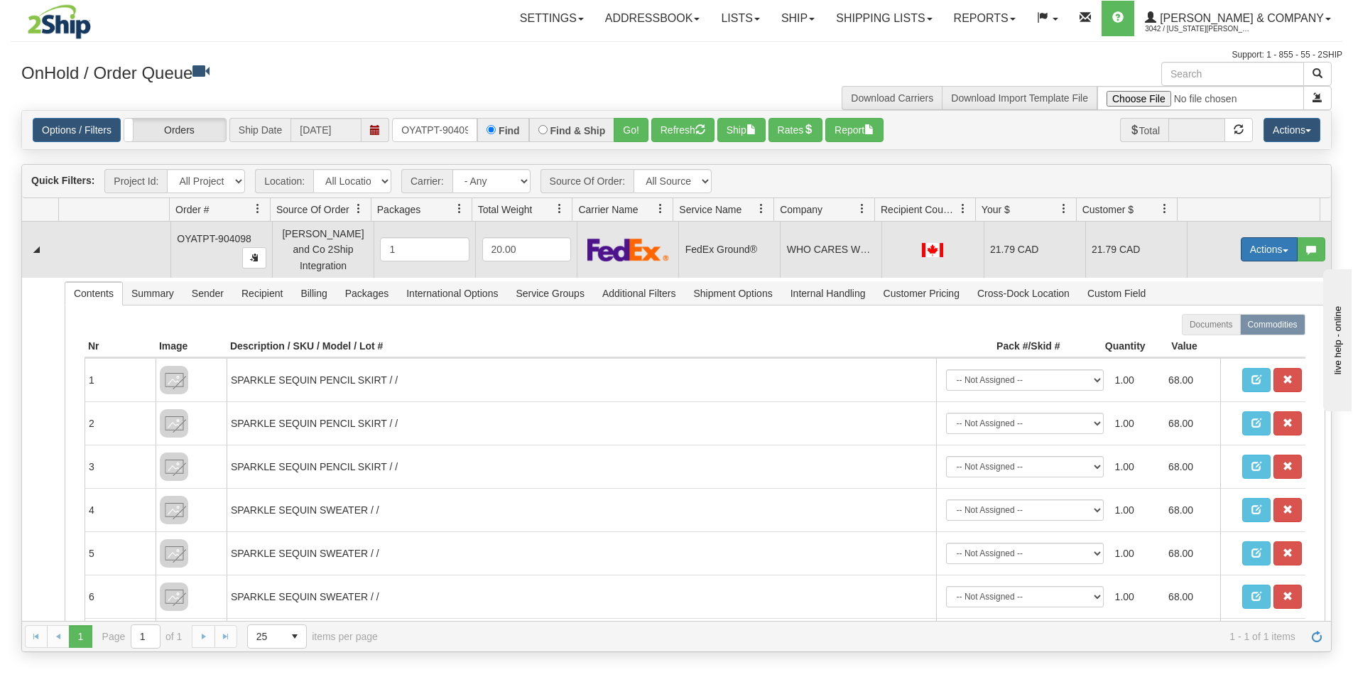
click at [1243, 247] on button "Actions" at bounding box center [1269, 249] width 57 height 24
click at [1207, 330] on span "Ship" at bounding box center [1212, 331] width 30 height 11
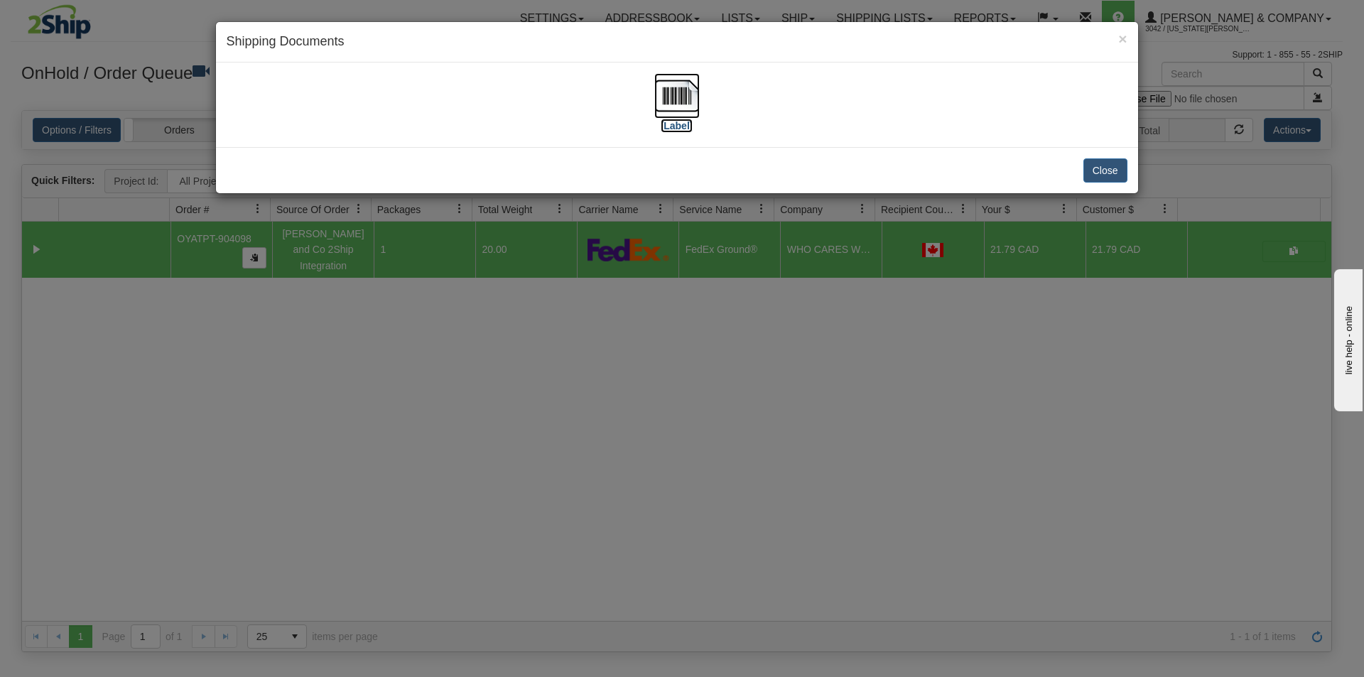
click at [689, 101] on img at bounding box center [676, 95] width 45 height 45
click at [758, 425] on div "× Shipping Documents [Label] Close" at bounding box center [682, 338] width 1364 height 677
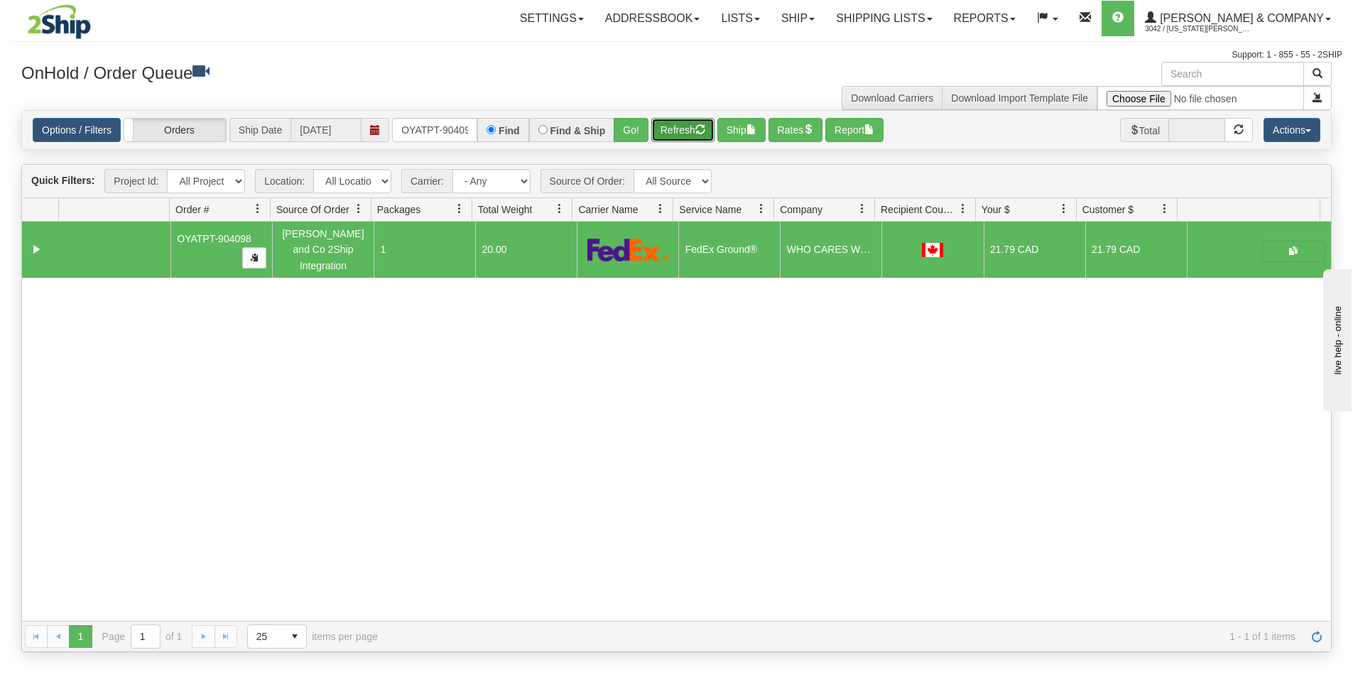
click at [678, 140] on button "Refresh" at bounding box center [682, 130] width 63 height 24
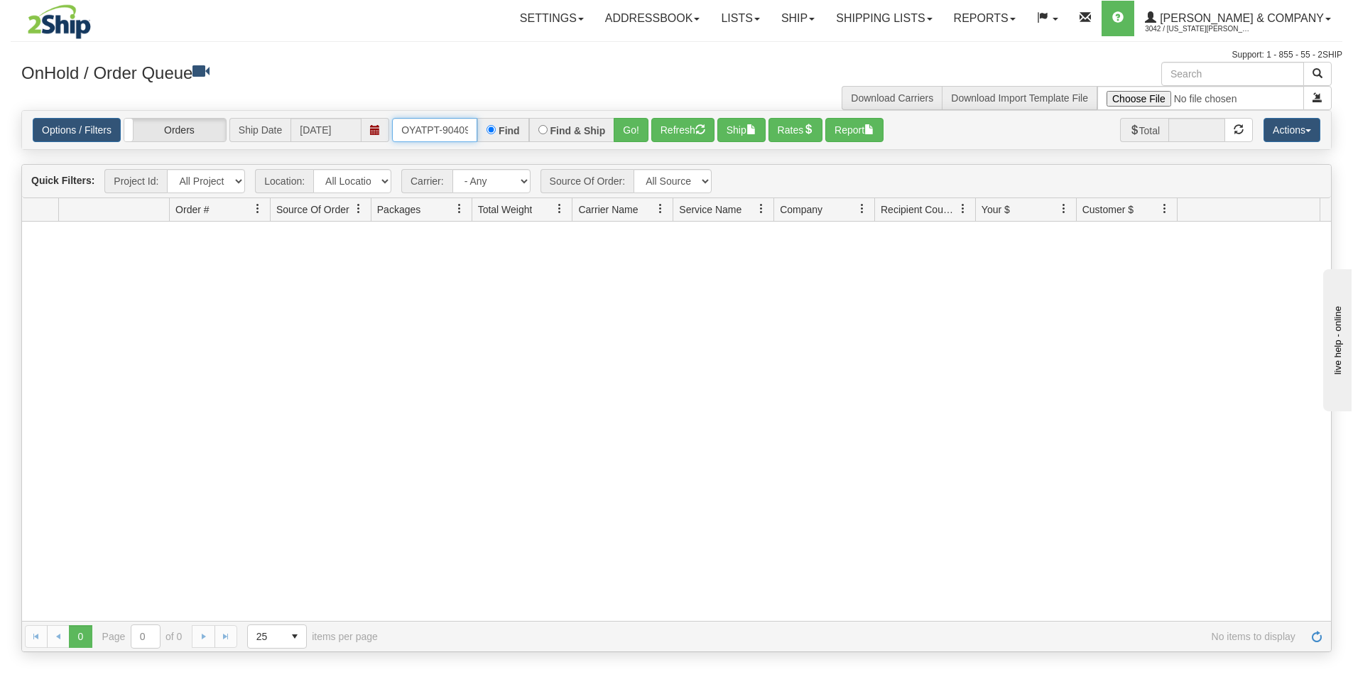
scroll to position [0, 8]
drag, startPoint x: 397, startPoint y: 131, endPoint x: 500, endPoint y: 140, distance: 103.4
click at [500, 140] on div "OYATPT-904098 Find Find & Ship Go!" at bounding box center [520, 130] width 256 height 24
click at [639, 125] on button "Go!" at bounding box center [631, 130] width 35 height 24
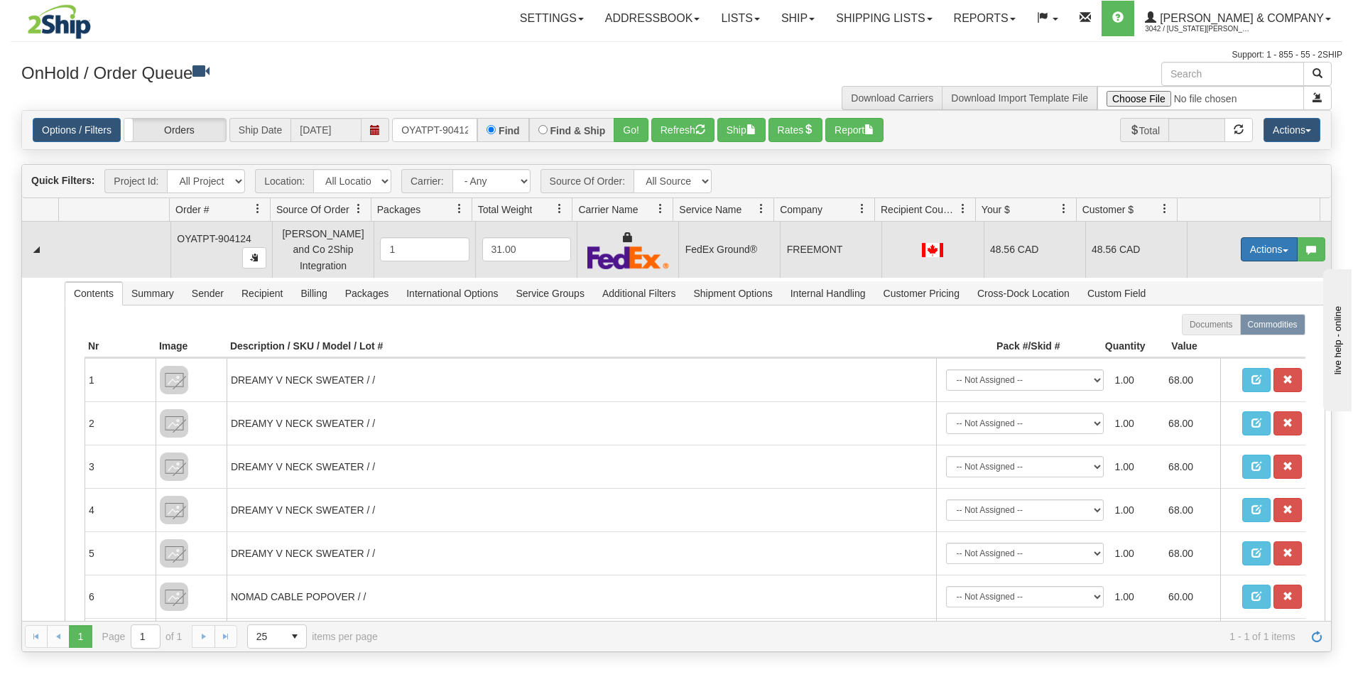
click at [1241, 244] on button "Actions" at bounding box center [1269, 249] width 57 height 24
click at [1216, 327] on link "Ship" at bounding box center [1240, 331] width 114 height 18
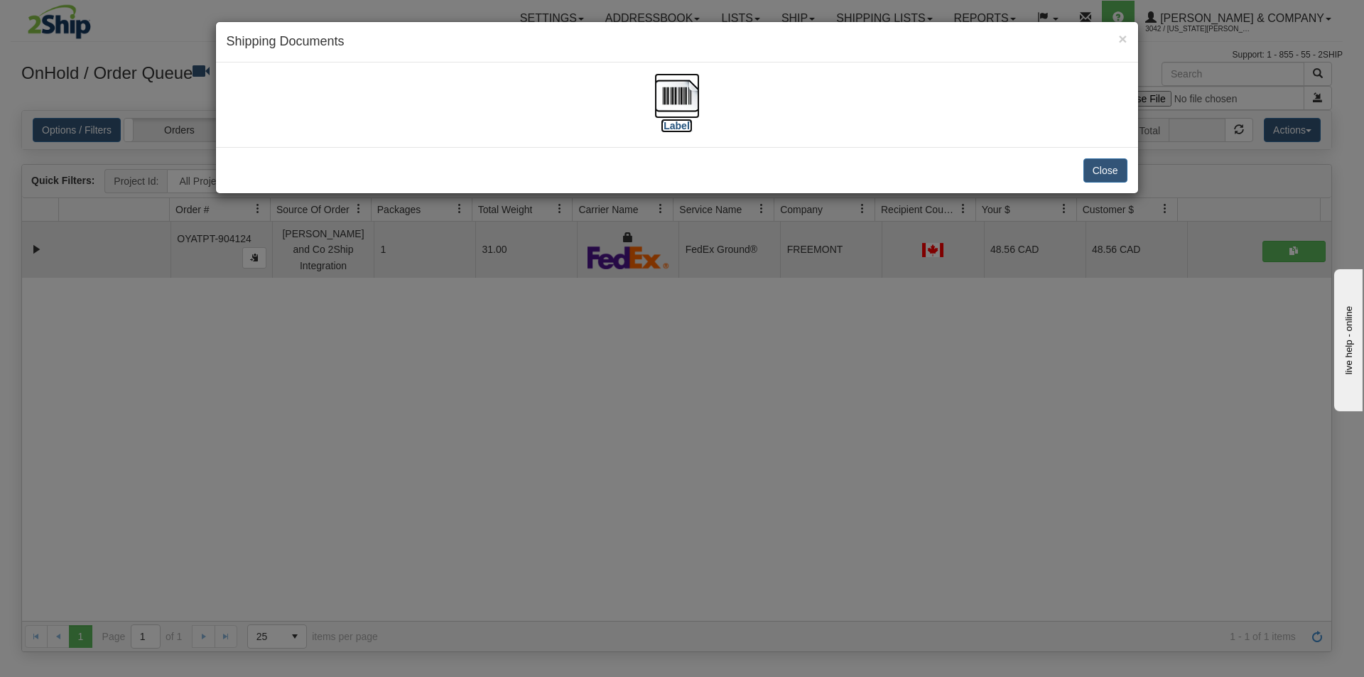
click at [674, 99] on img at bounding box center [676, 95] width 45 height 45
click at [729, 318] on div "× Shipping Documents [Label] Close" at bounding box center [682, 338] width 1364 height 677
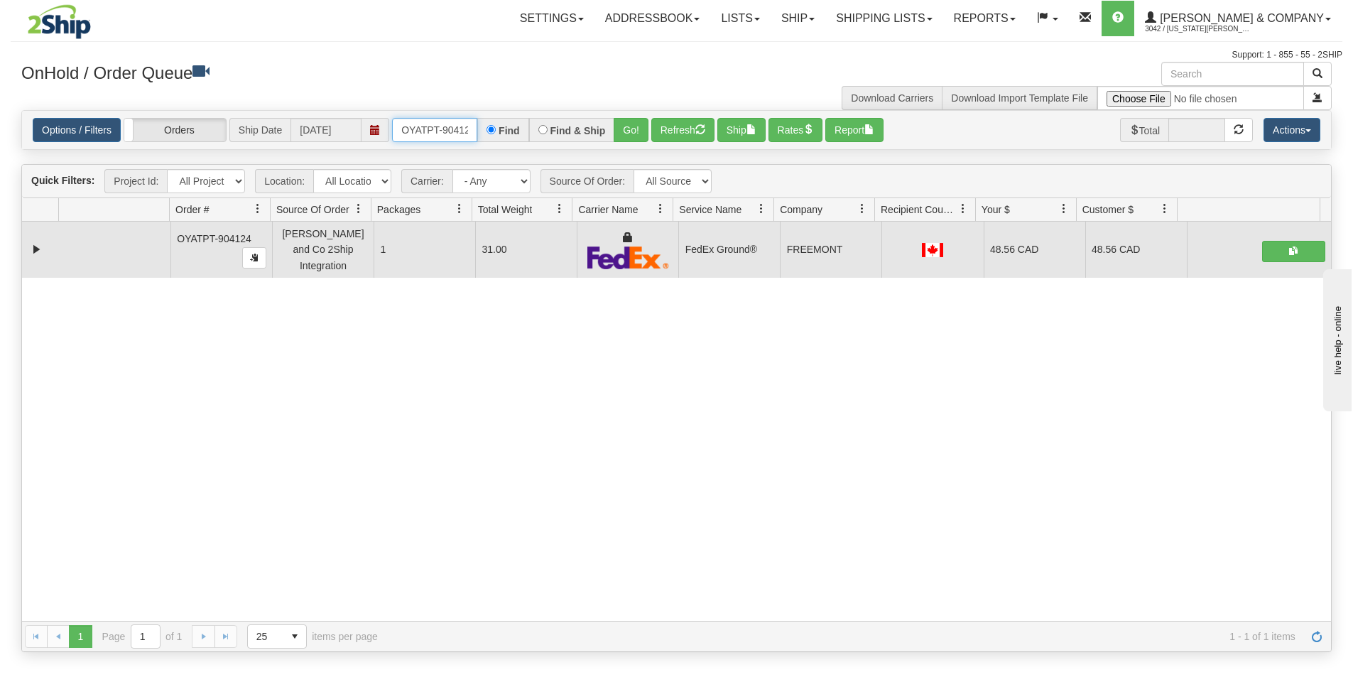
scroll to position [0, 8]
drag, startPoint x: 402, startPoint y: 128, endPoint x: 482, endPoint y: 130, distance: 80.3
click at [482, 130] on div "OYATPT-904124 Find Find & Ship Go!" at bounding box center [520, 130] width 256 height 24
click at [624, 139] on button "Go!" at bounding box center [631, 130] width 35 height 24
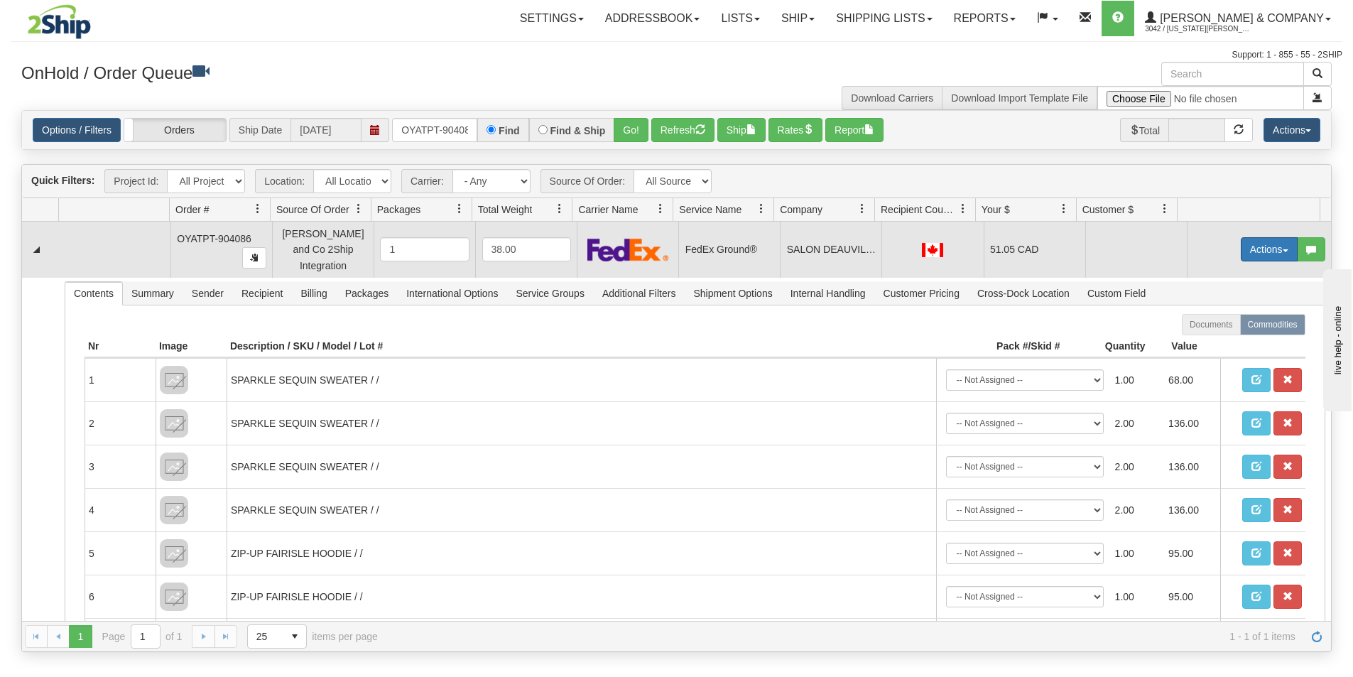
click at [1260, 246] on button "Actions" at bounding box center [1269, 249] width 57 height 24
click at [1216, 311] on span "Rate All Services" at bounding box center [1239, 313] width 85 height 11
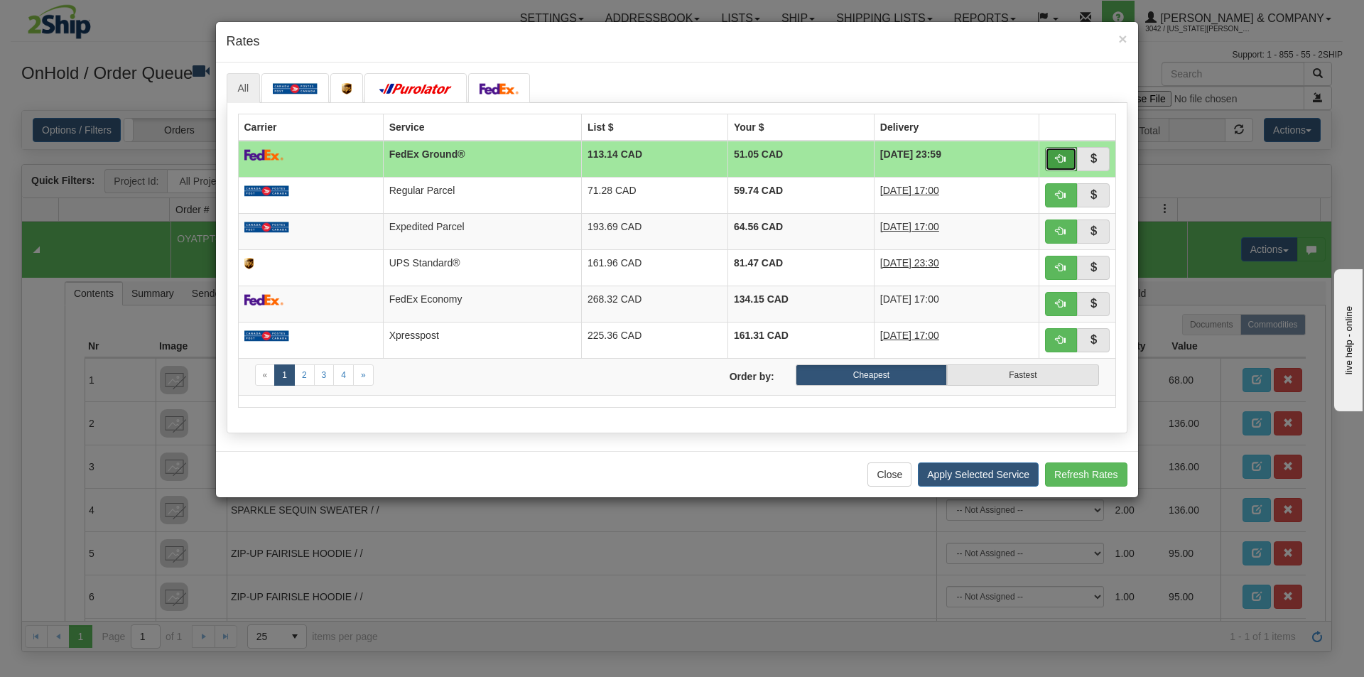
click at [1057, 161] on span "button" at bounding box center [1060, 158] width 10 height 10
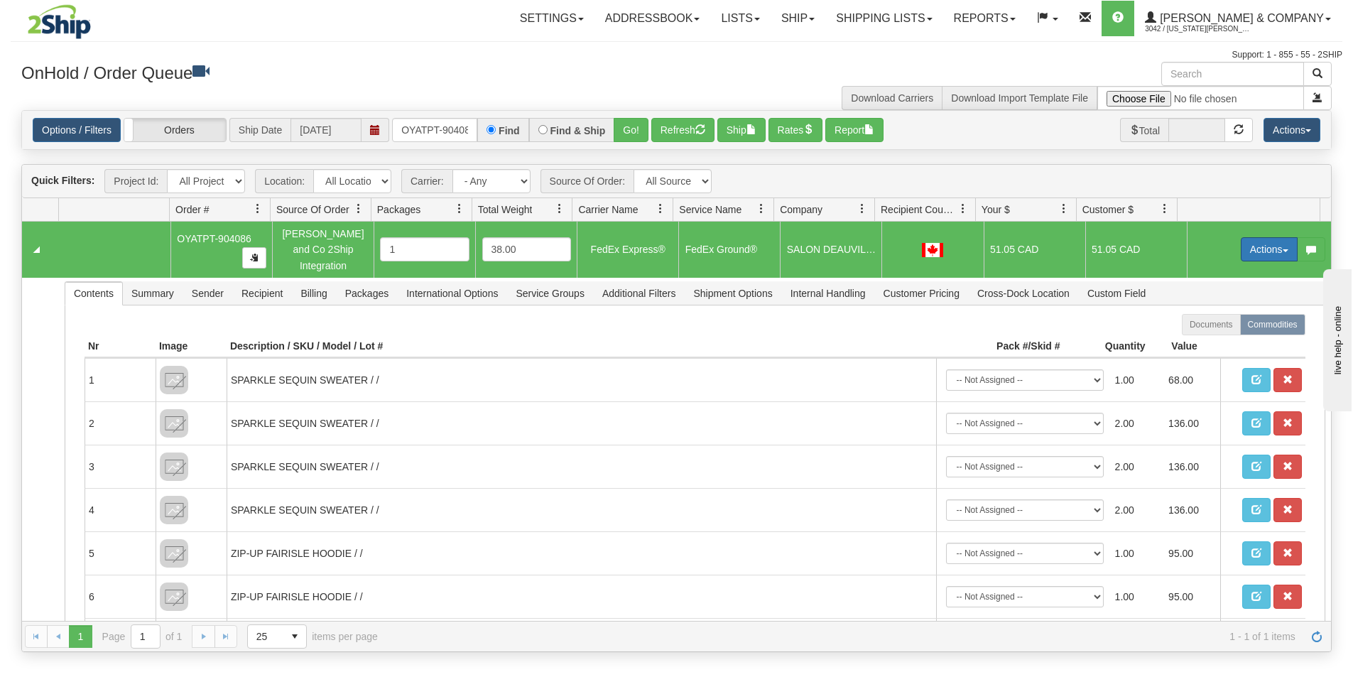
click at [1261, 240] on button "Actions" at bounding box center [1269, 249] width 57 height 24
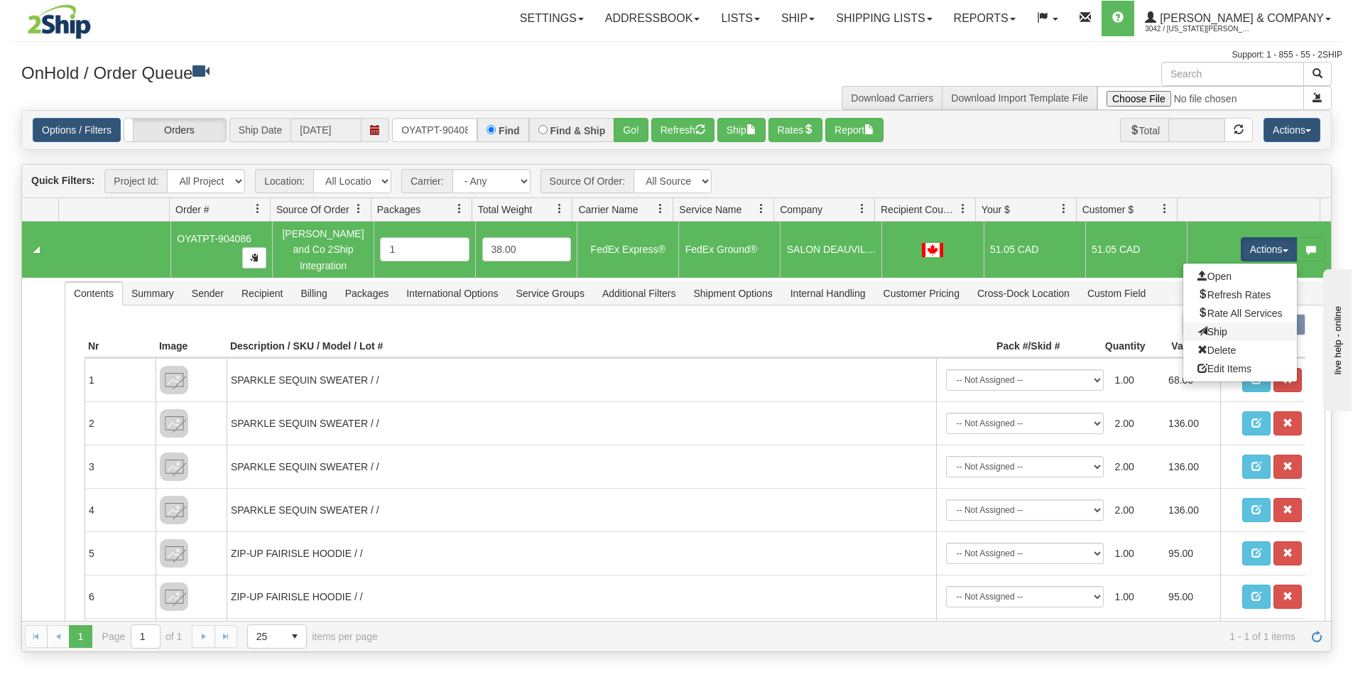
click at [1216, 327] on link "Ship" at bounding box center [1240, 331] width 114 height 18
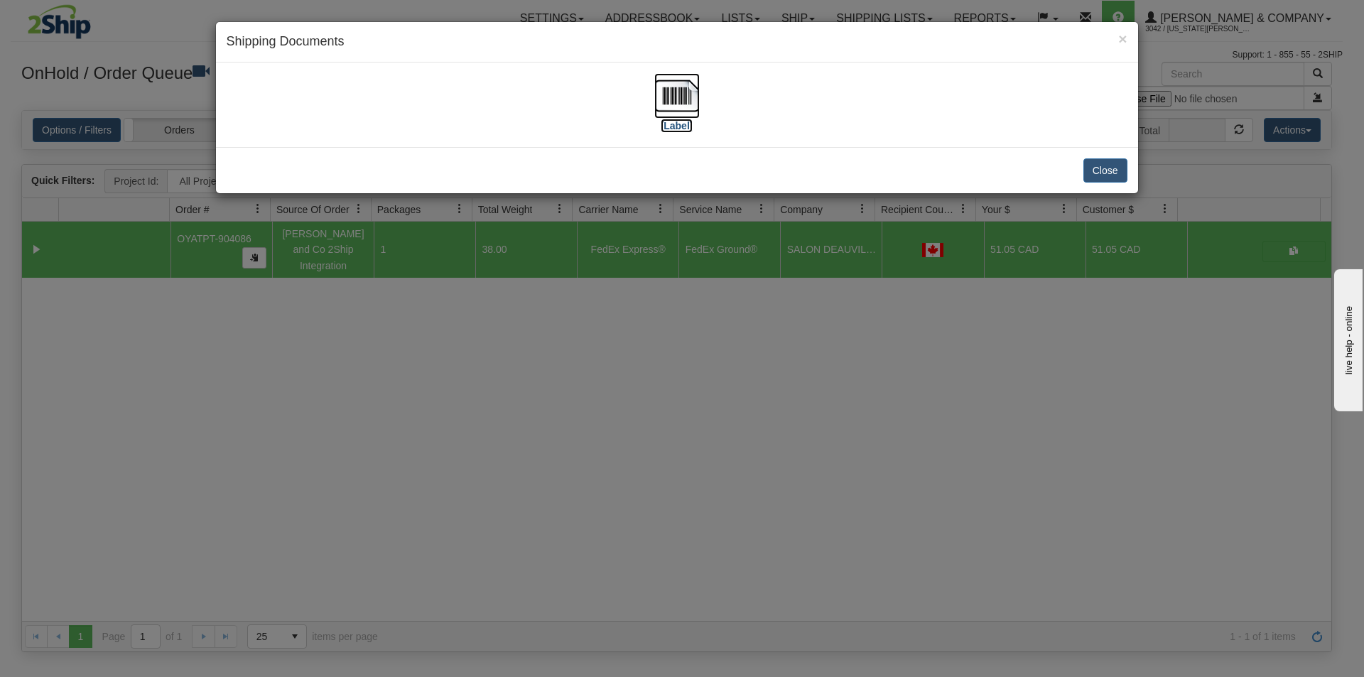
click at [678, 87] on img at bounding box center [676, 95] width 45 height 45
click at [711, 470] on div "× Shipping Documents [Label] Close" at bounding box center [682, 338] width 1364 height 677
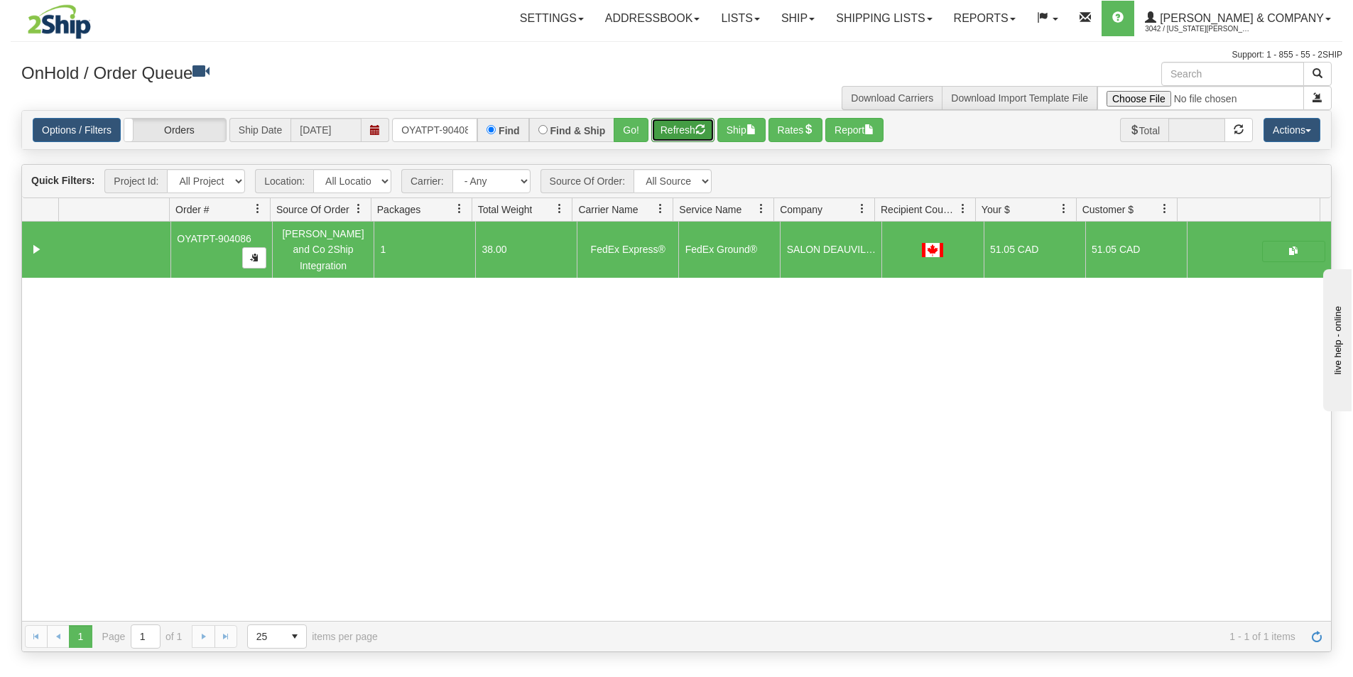
click at [674, 133] on button "Refresh" at bounding box center [682, 130] width 63 height 24
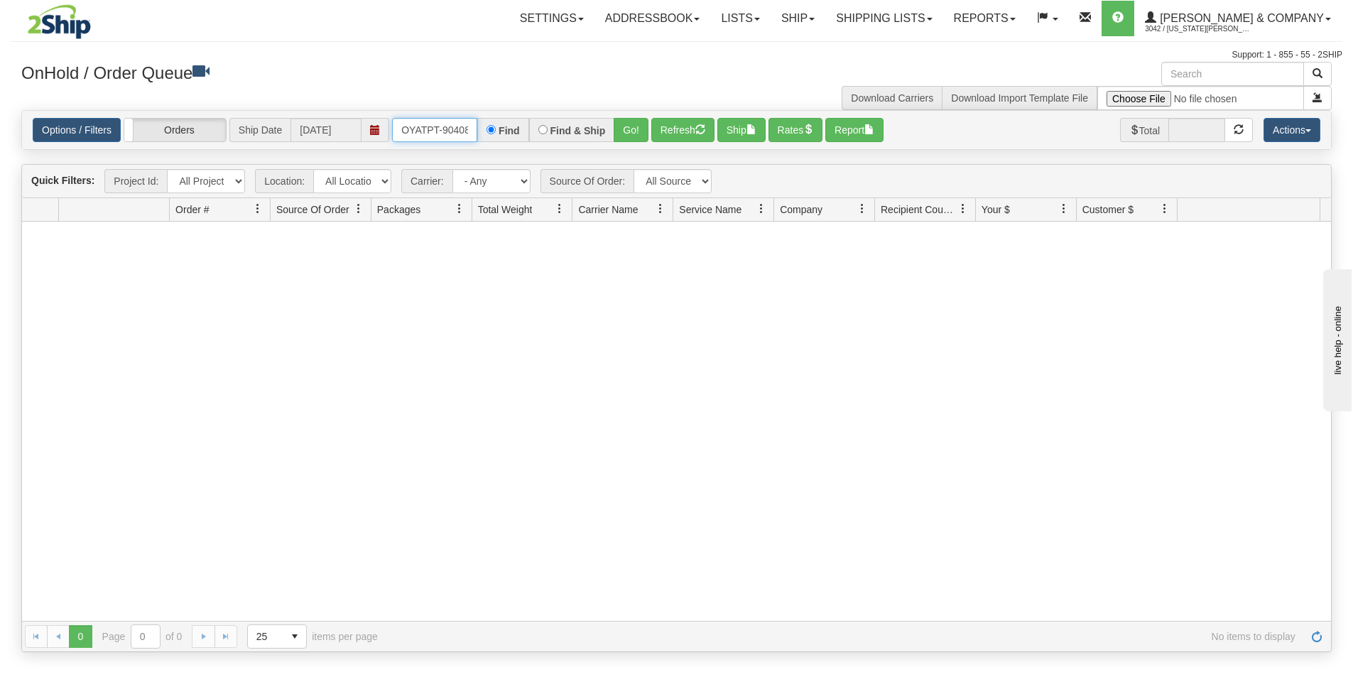
scroll to position [0, 8]
drag, startPoint x: 396, startPoint y: 132, endPoint x: 551, endPoint y: 155, distance: 156.5
click at [551, 155] on div "Is equal to Is not equal to Contains Does not contains CAD USD EUR ZAR [PERSON_…" at bounding box center [677, 381] width 1332 height 542
click at [620, 135] on button "Go!" at bounding box center [631, 130] width 35 height 24
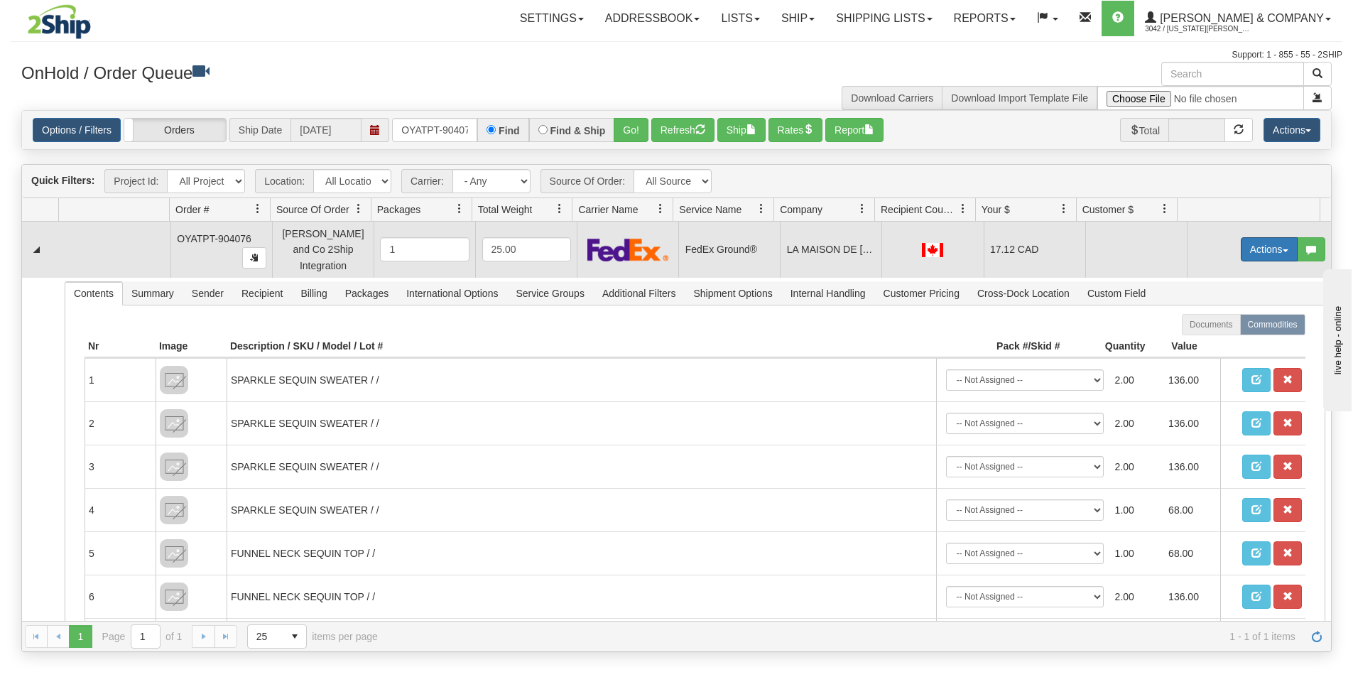
click at [1245, 247] on button "Actions" at bounding box center [1269, 249] width 57 height 24
click at [1227, 308] on span "Rate All Services" at bounding box center [1239, 313] width 85 height 11
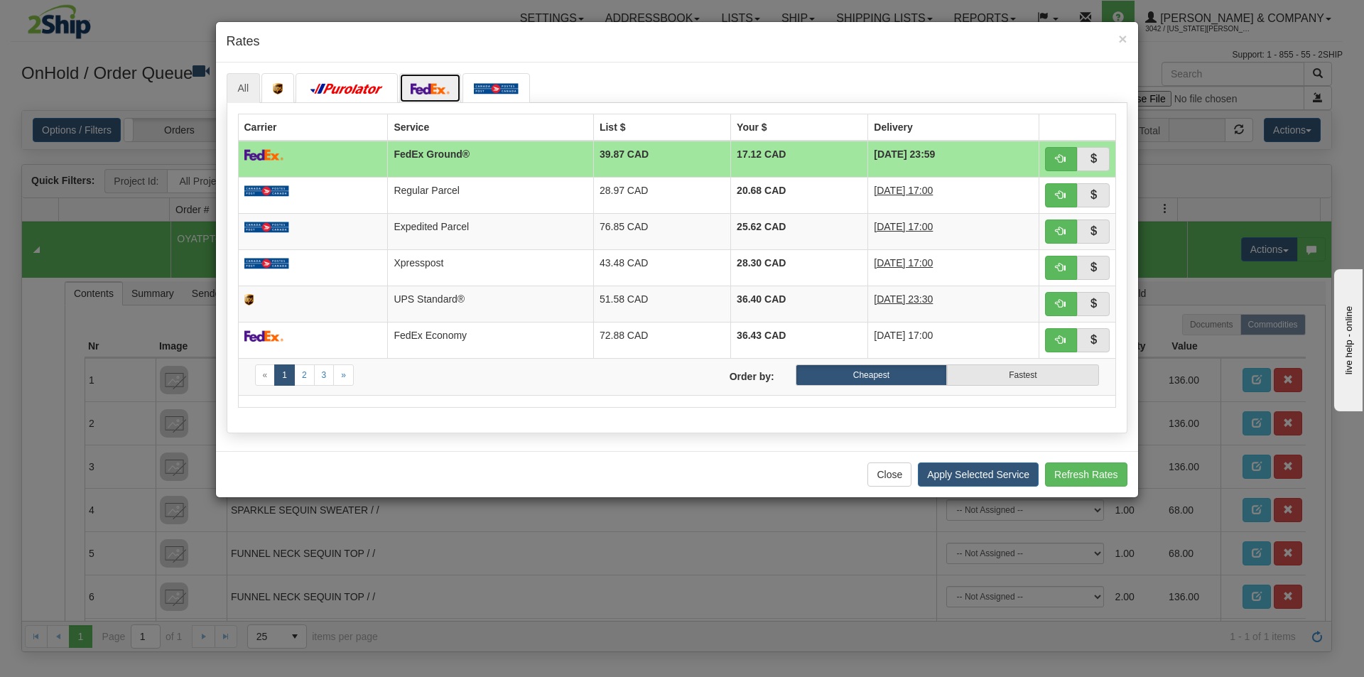
click at [424, 87] on img at bounding box center [430, 88] width 40 height 11
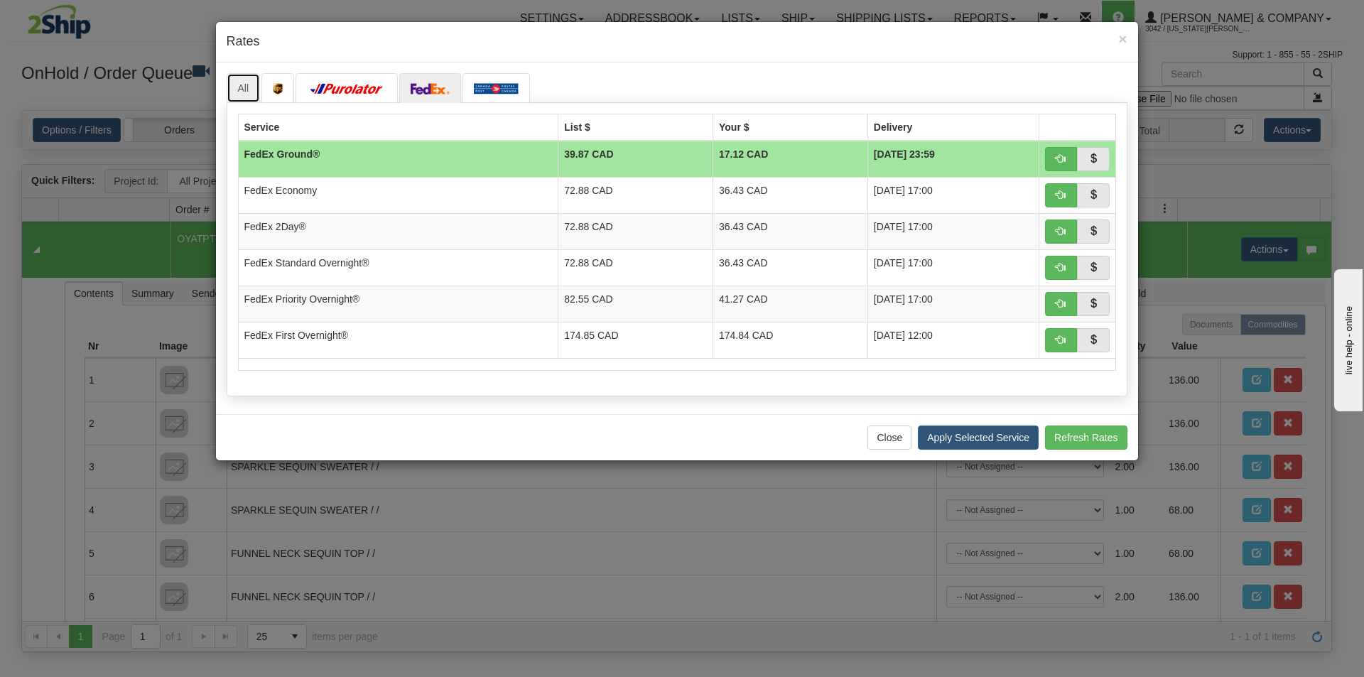
click at [245, 87] on link "All" at bounding box center [244, 88] width 34 height 30
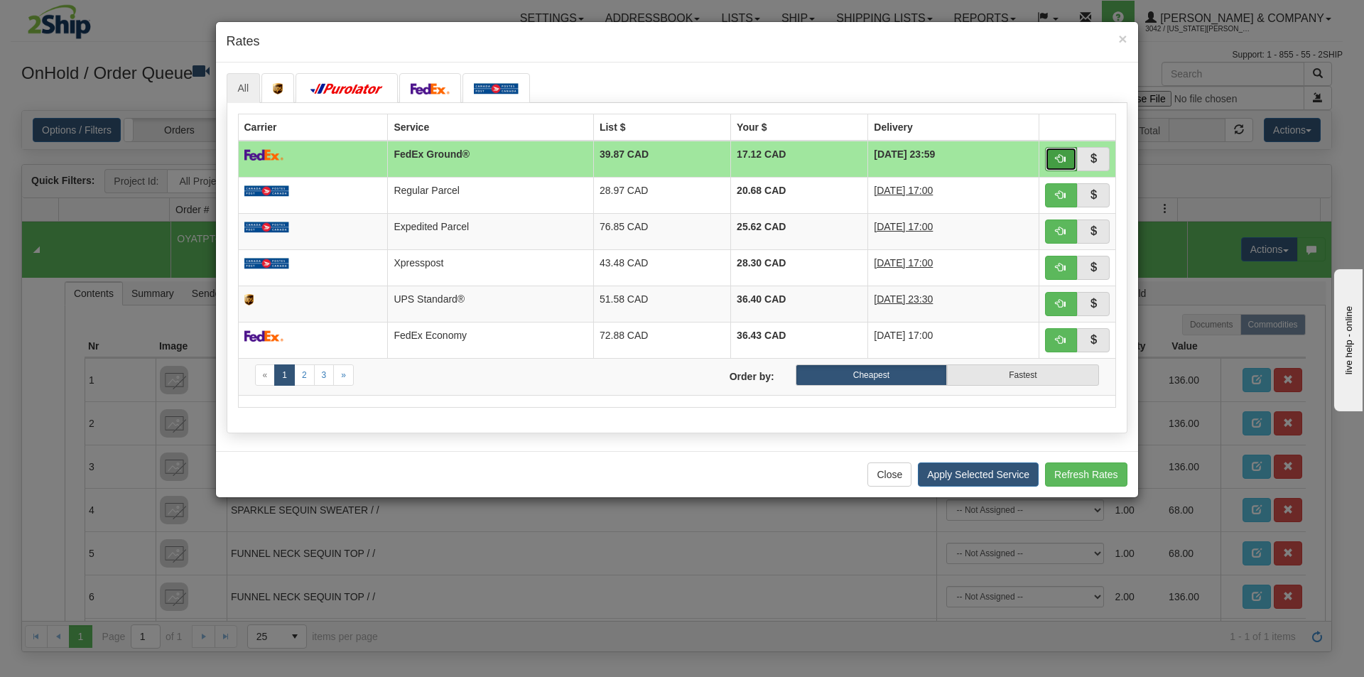
click at [1059, 158] on span "button" at bounding box center [1060, 158] width 10 height 10
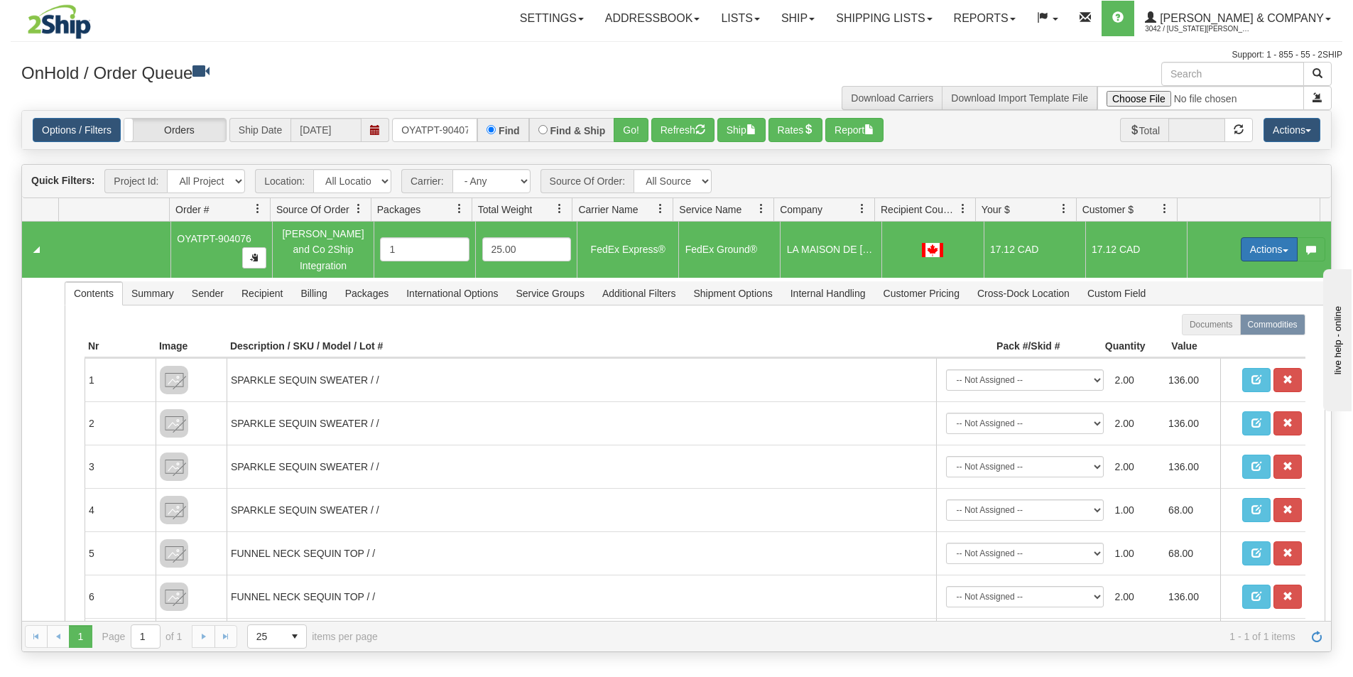
click at [1249, 244] on button "Actions" at bounding box center [1269, 249] width 57 height 24
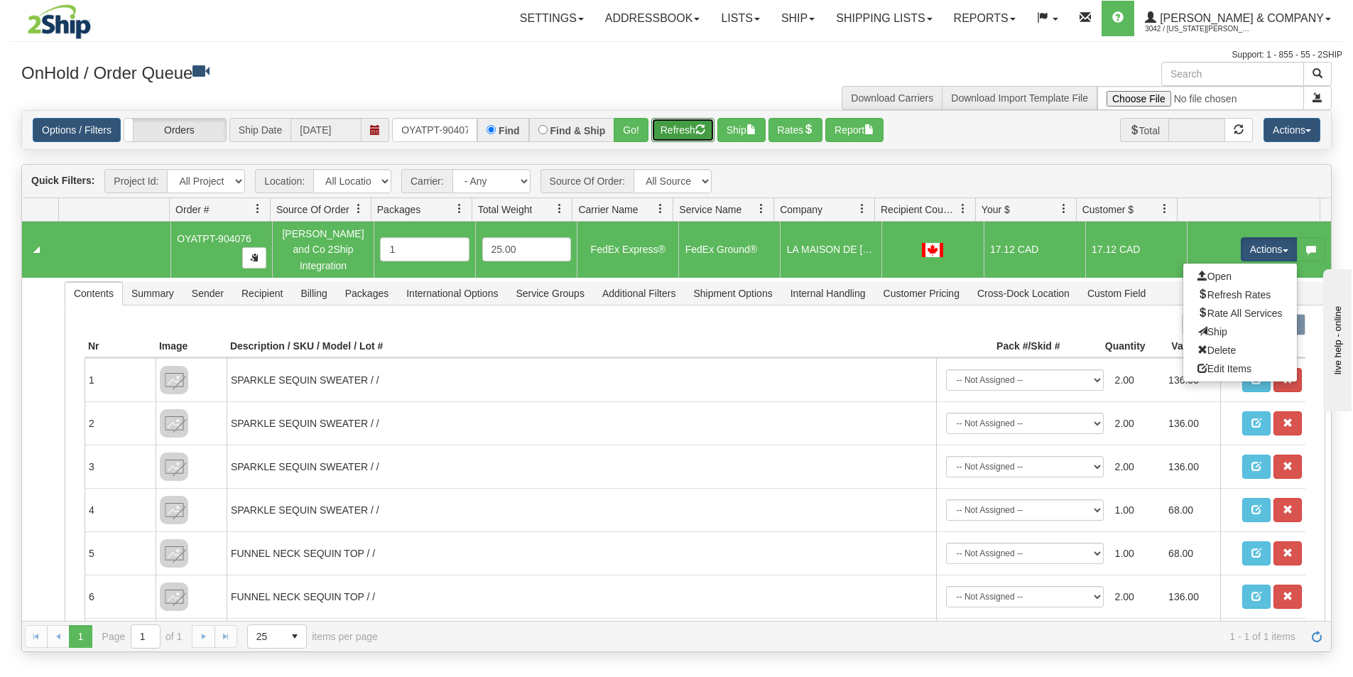
click at [705, 126] on span "button" at bounding box center [700, 129] width 10 height 10
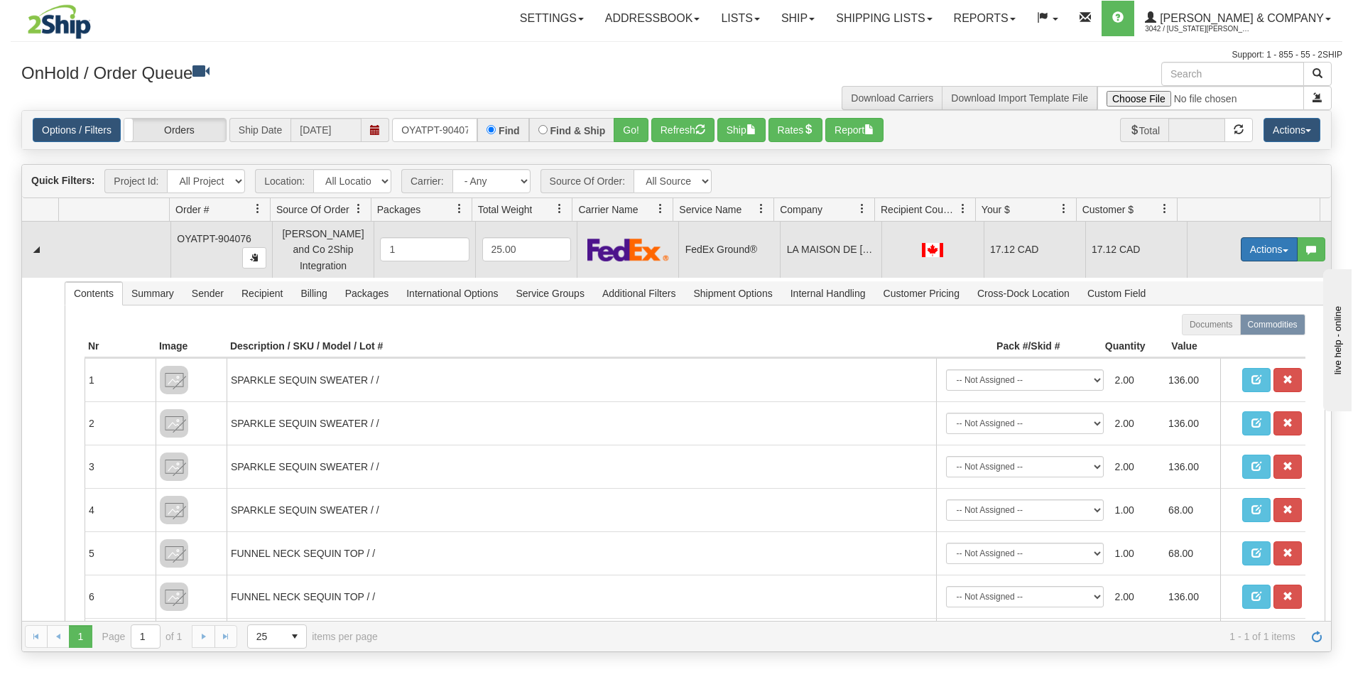
click at [1254, 241] on button "Actions" at bounding box center [1269, 249] width 57 height 24
click at [1217, 324] on link "Ship" at bounding box center [1240, 331] width 114 height 18
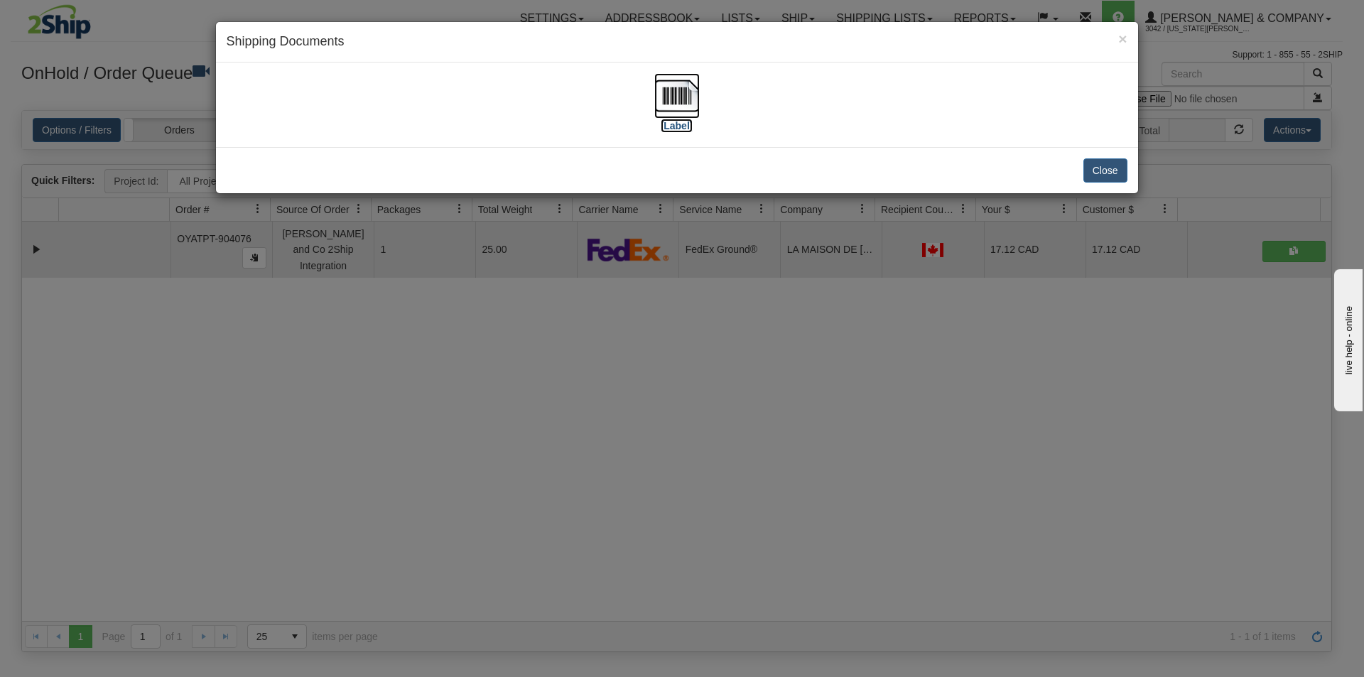
click at [673, 89] on img at bounding box center [676, 95] width 45 height 45
click at [756, 425] on div "× Shipping Documents [Label] Close" at bounding box center [682, 338] width 1364 height 677
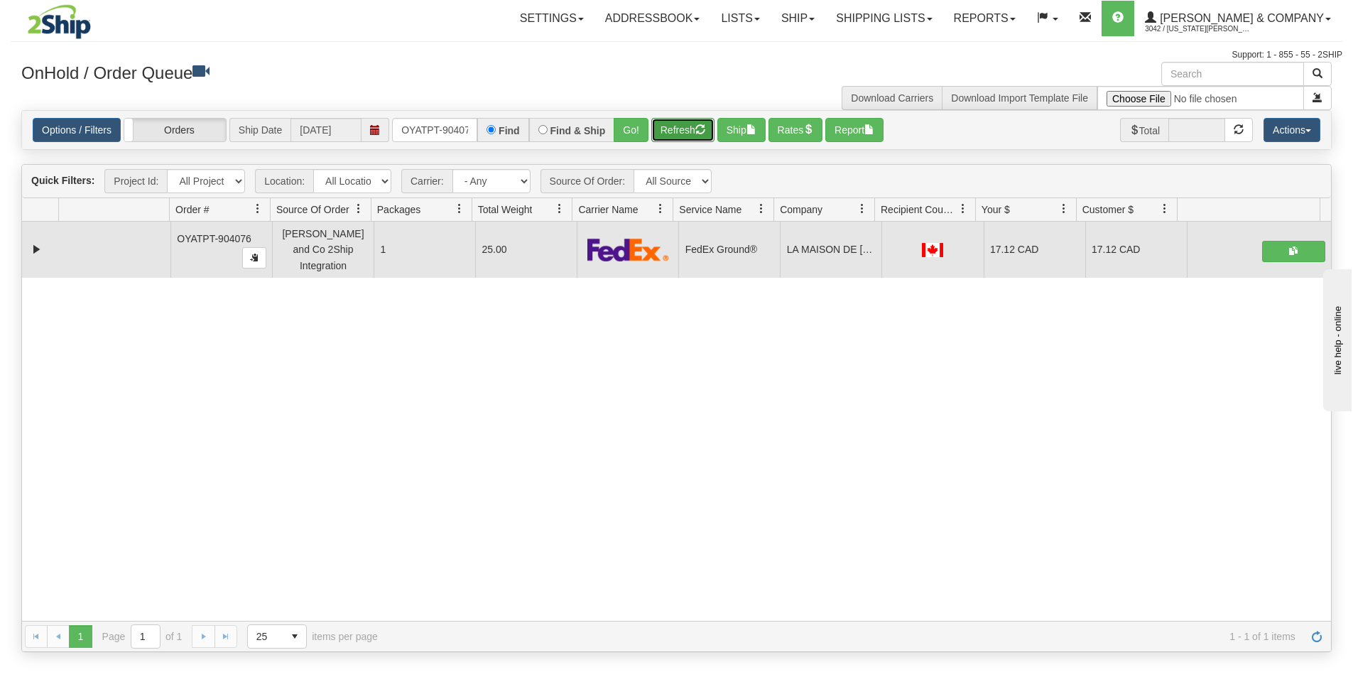
click at [686, 119] on button "Refresh" at bounding box center [682, 130] width 63 height 24
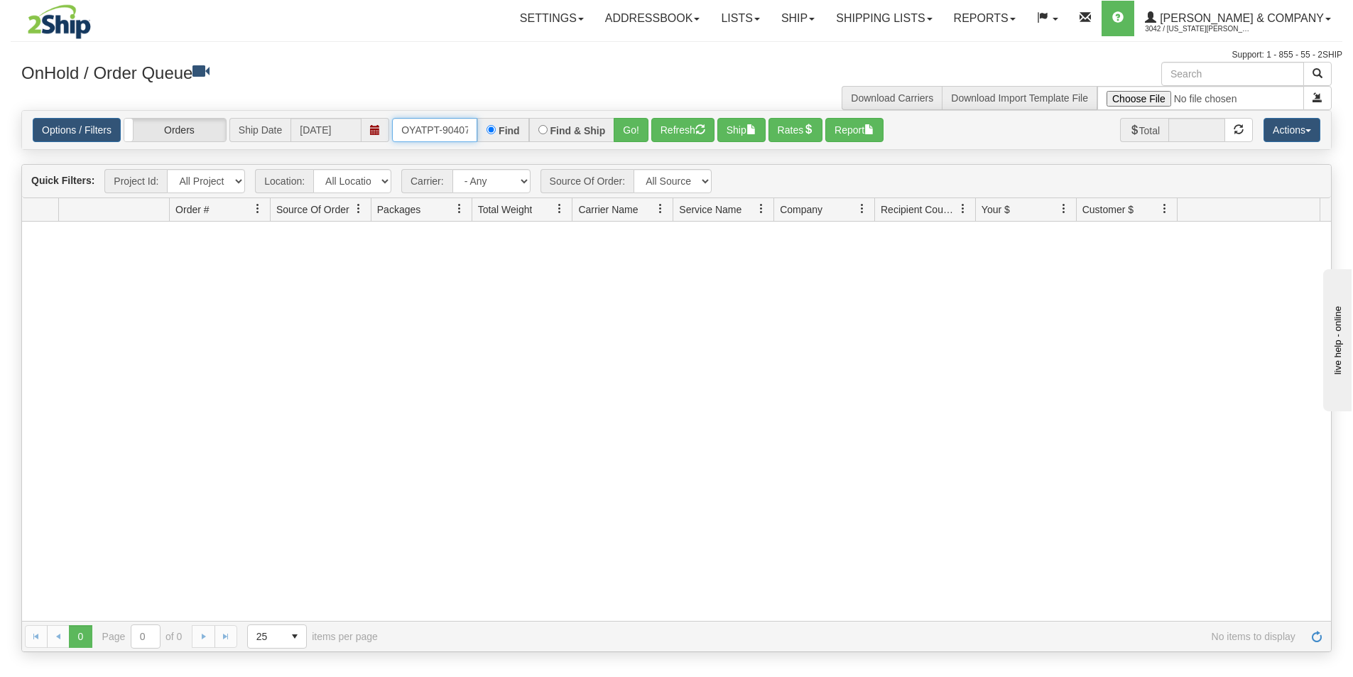
scroll to position [0, 8]
drag, startPoint x: 393, startPoint y: 128, endPoint x: 524, endPoint y: 138, distance: 131.1
click at [524, 138] on div "OYATPT-904076 Find Find & Ship Go!" at bounding box center [520, 130] width 256 height 24
click at [624, 133] on button "Go!" at bounding box center [631, 130] width 35 height 24
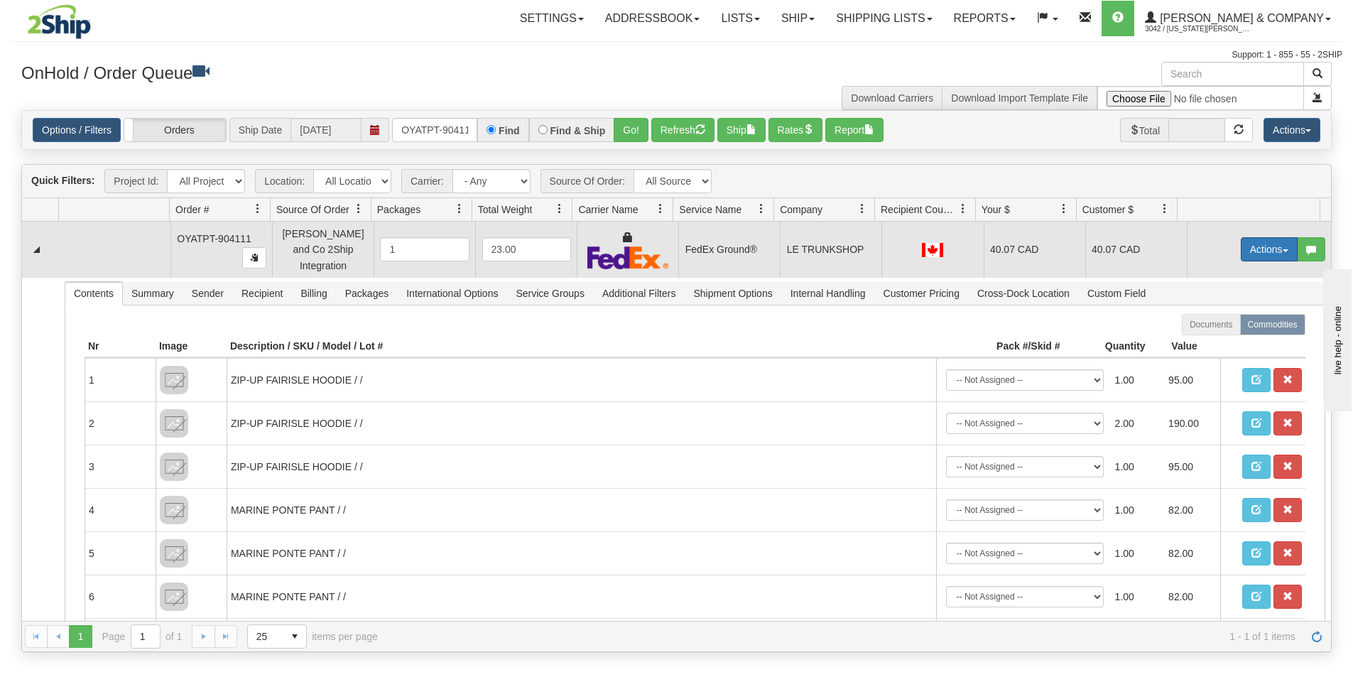
click at [1260, 241] on button "Actions" at bounding box center [1269, 249] width 57 height 24
click at [1200, 330] on span "Ship" at bounding box center [1212, 331] width 30 height 11
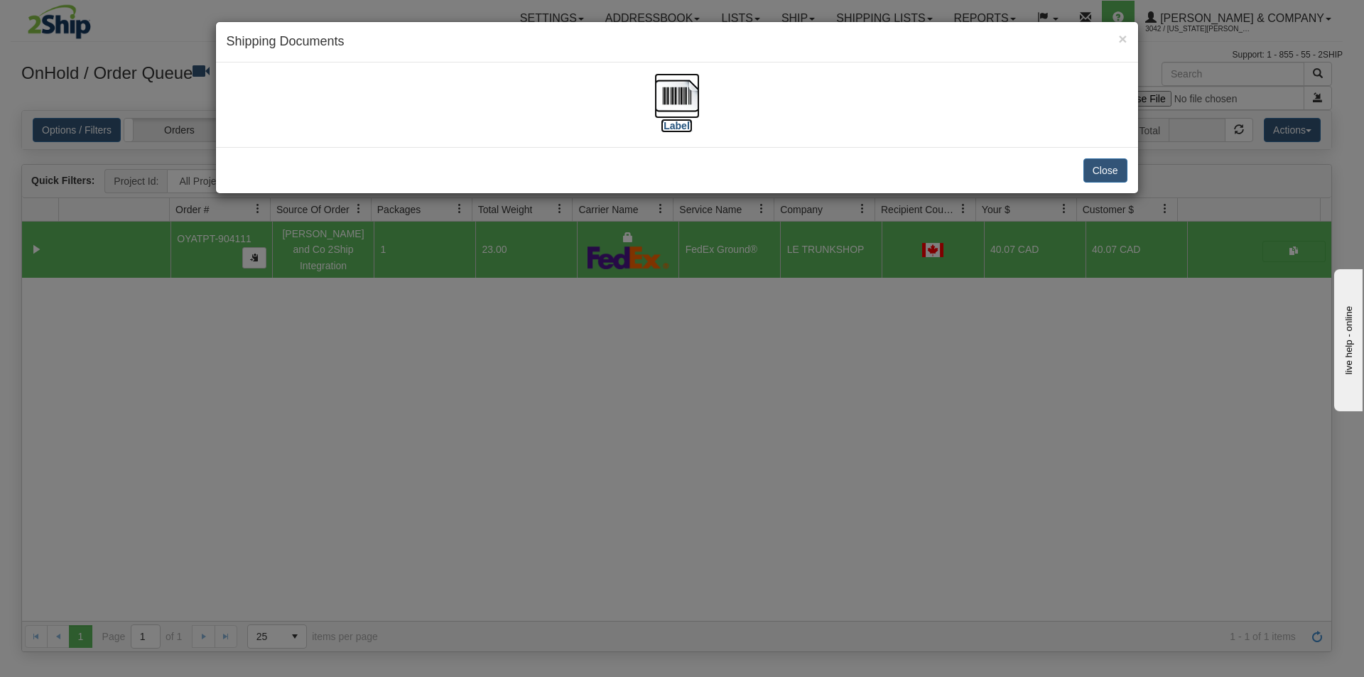
click at [676, 100] on img at bounding box center [676, 95] width 45 height 45
click at [790, 479] on div "× Shipping Documents [Label] Close" at bounding box center [682, 338] width 1364 height 677
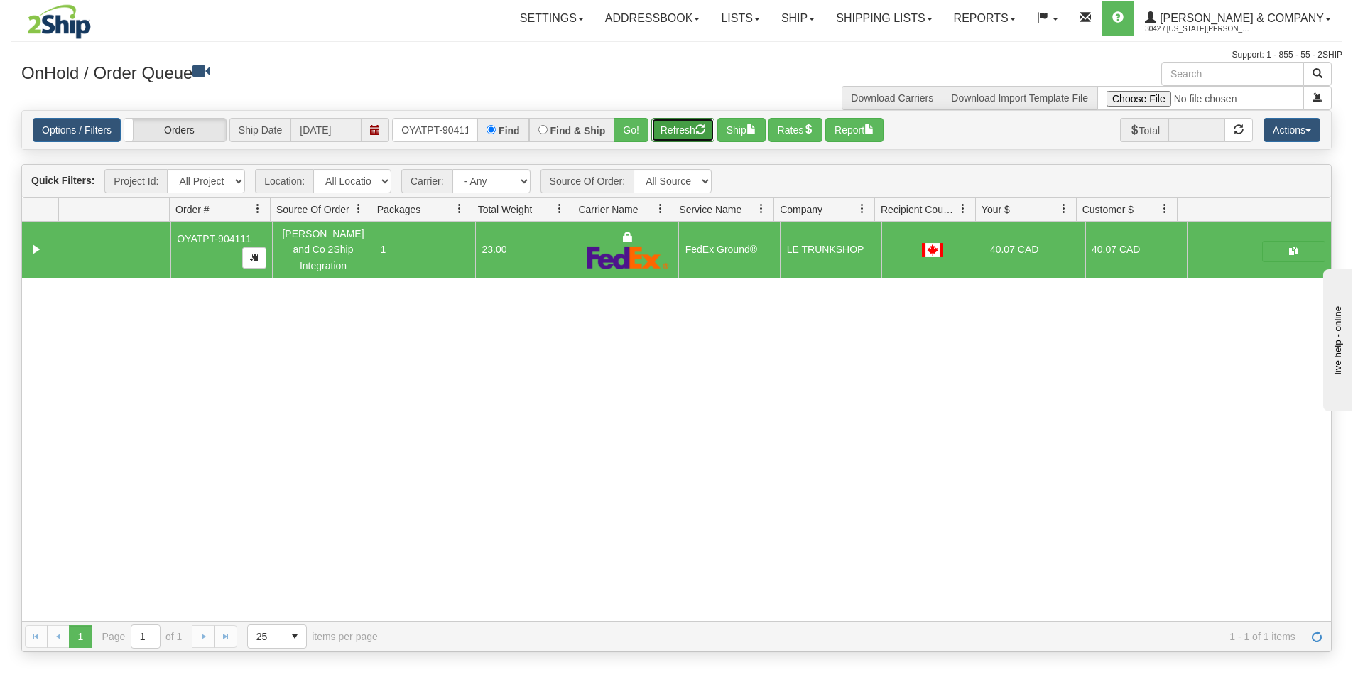
click at [695, 137] on button "Refresh" at bounding box center [682, 130] width 63 height 24
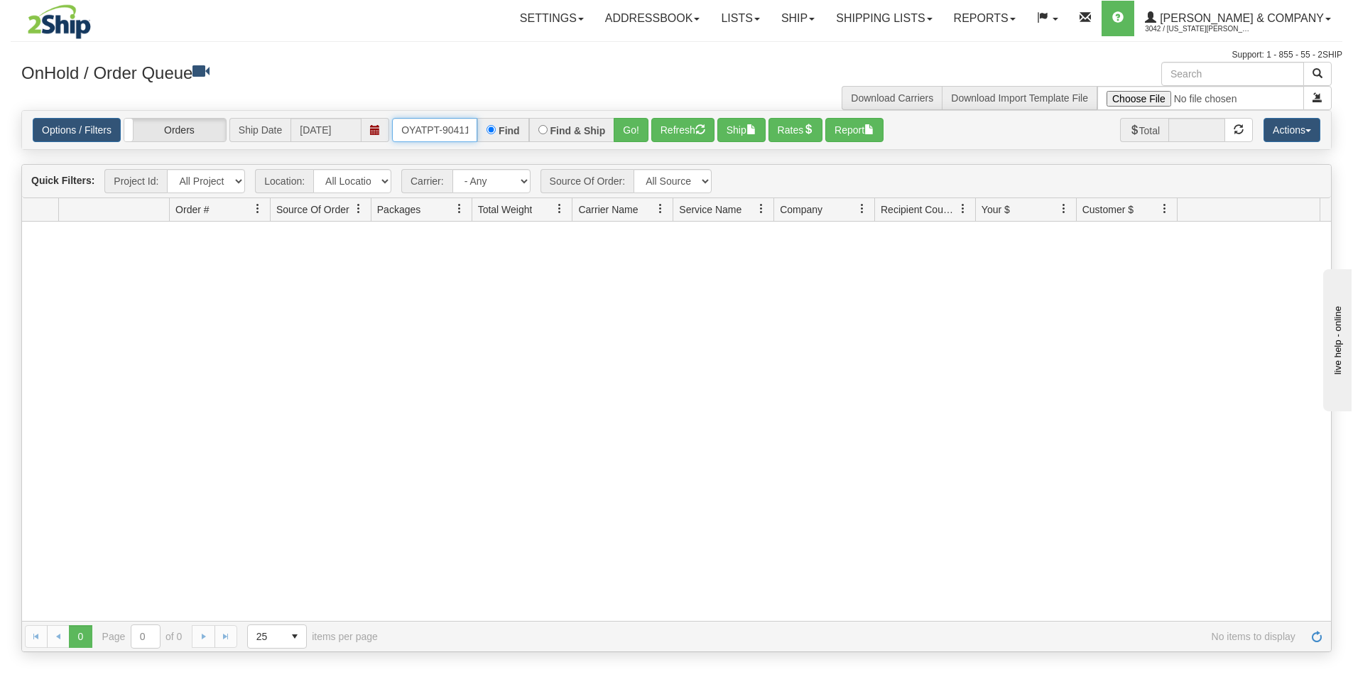
scroll to position [0, 6]
drag, startPoint x: 394, startPoint y: 129, endPoint x: 475, endPoint y: 139, distance: 81.6
click at [473, 139] on input "OYATPT-904111" at bounding box center [434, 130] width 85 height 24
type input "OYATPT-904092"
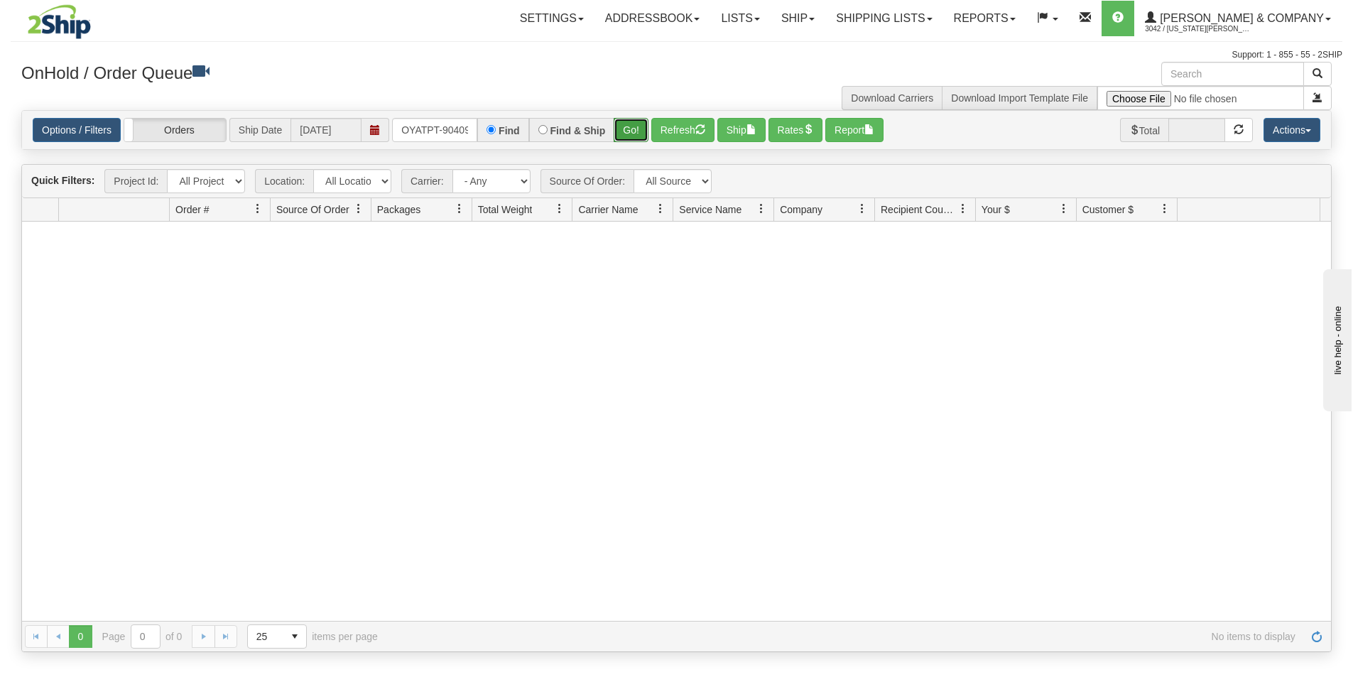
click at [621, 136] on button "Go!" at bounding box center [631, 130] width 35 height 24
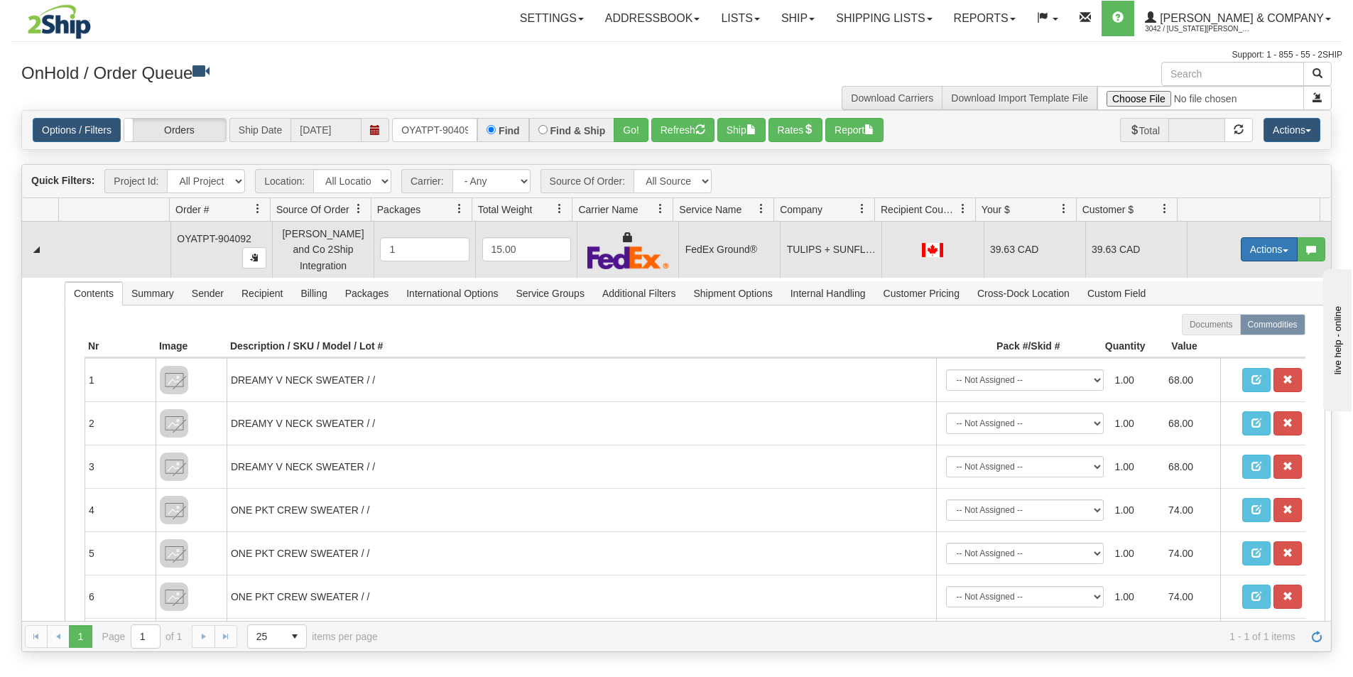
click at [1254, 246] on button "Actions" at bounding box center [1269, 249] width 57 height 24
click at [1224, 325] on link "Ship" at bounding box center [1240, 331] width 114 height 18
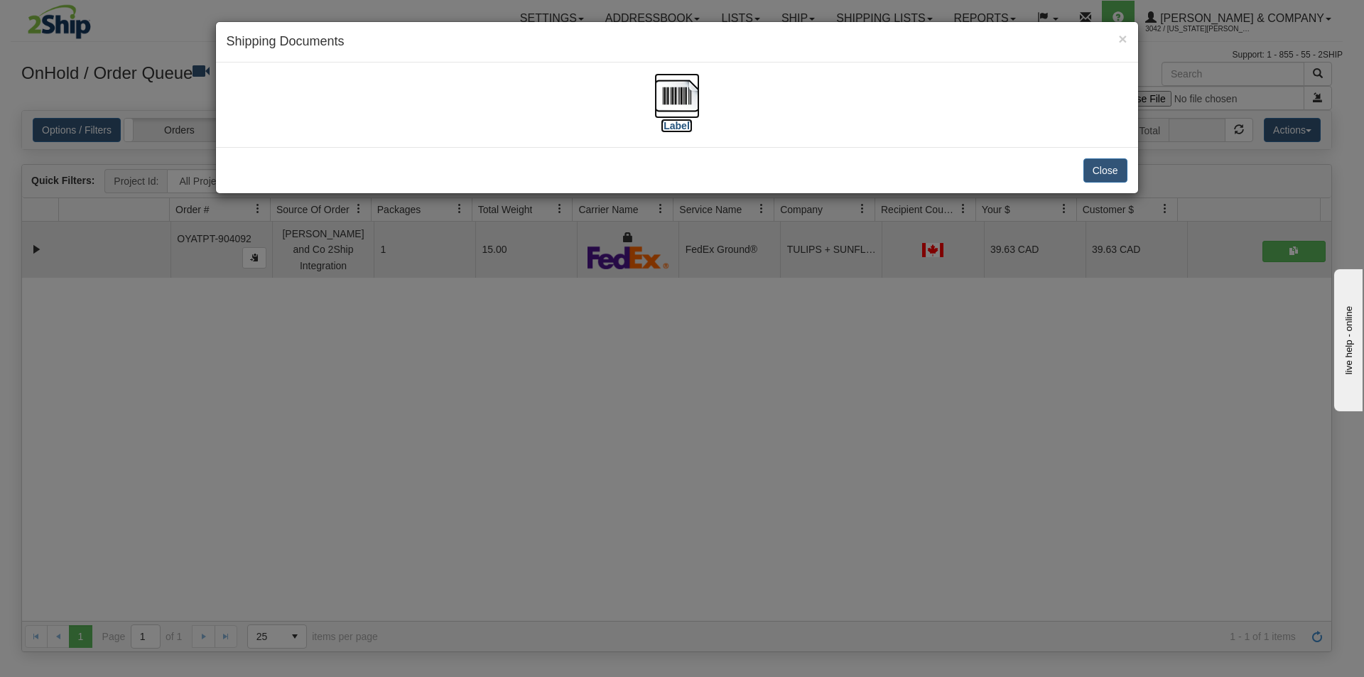
click at [687, 97] on img at bounding box center [676, 95] width 45 height 45
click at [641, 434] on div "× Shipping Documents [Label] Close" at bounding box center [682, 338] width 1364 height 677
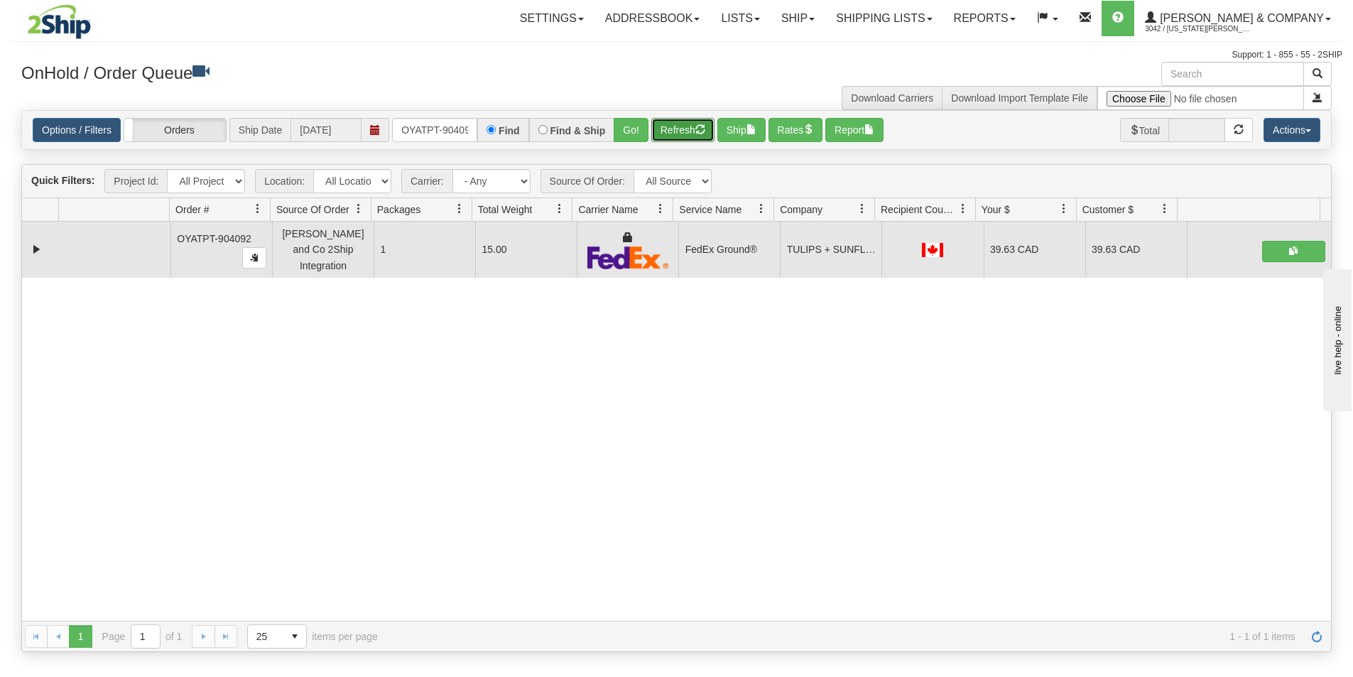
click at [686, 125] on button "Refresh" at bounding box center [682, 130] width 63 height 24
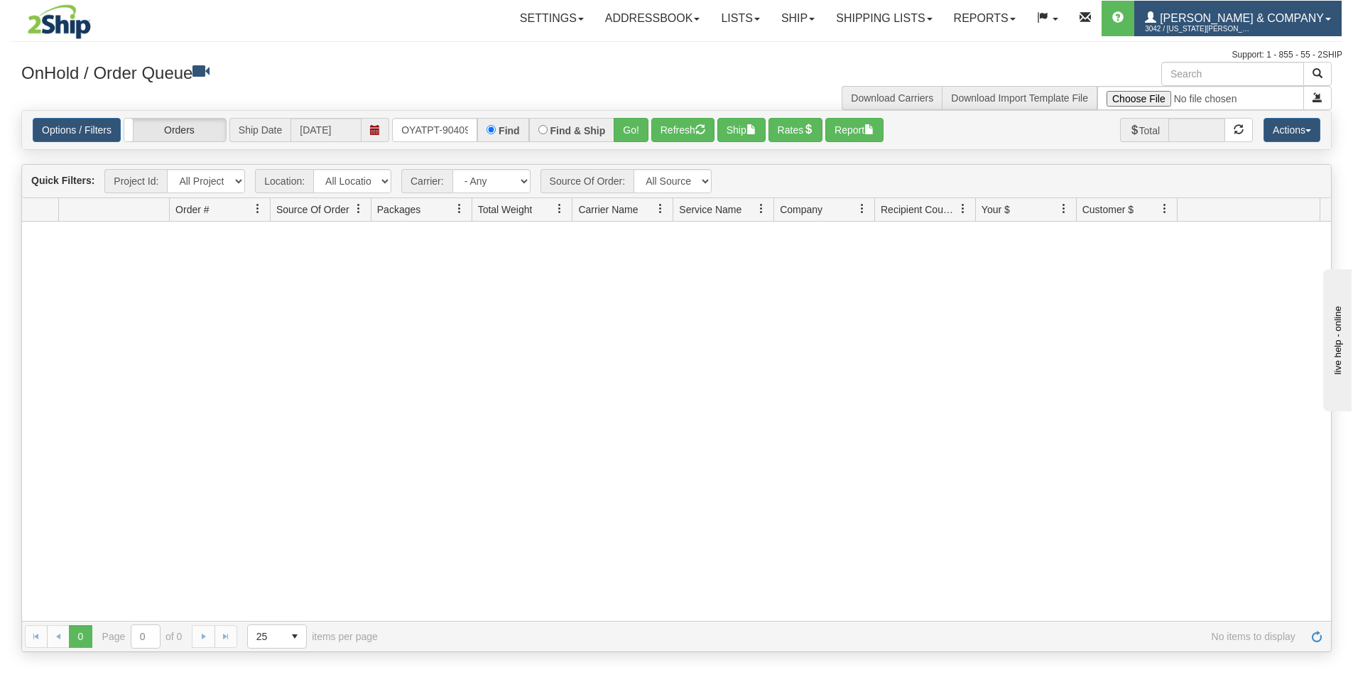
click at [1244, 20] on span "[PERSON_NAME] & Company" at bounding box center [1240, 18] width 168 height 12
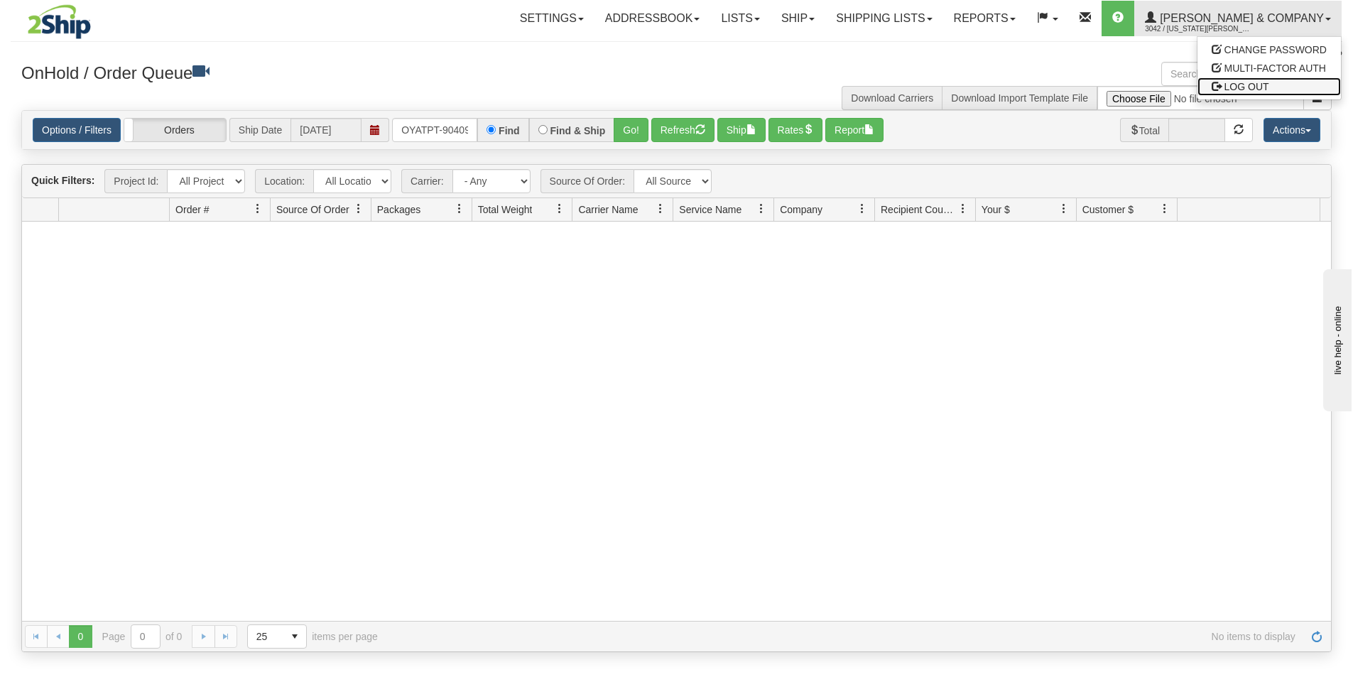
click at [1254, 80] on link "LOG OUT" at bounding box center [1268, 86] width 143 height 18
